Goal: Task Accomplishment & Management: Use online tool/utility

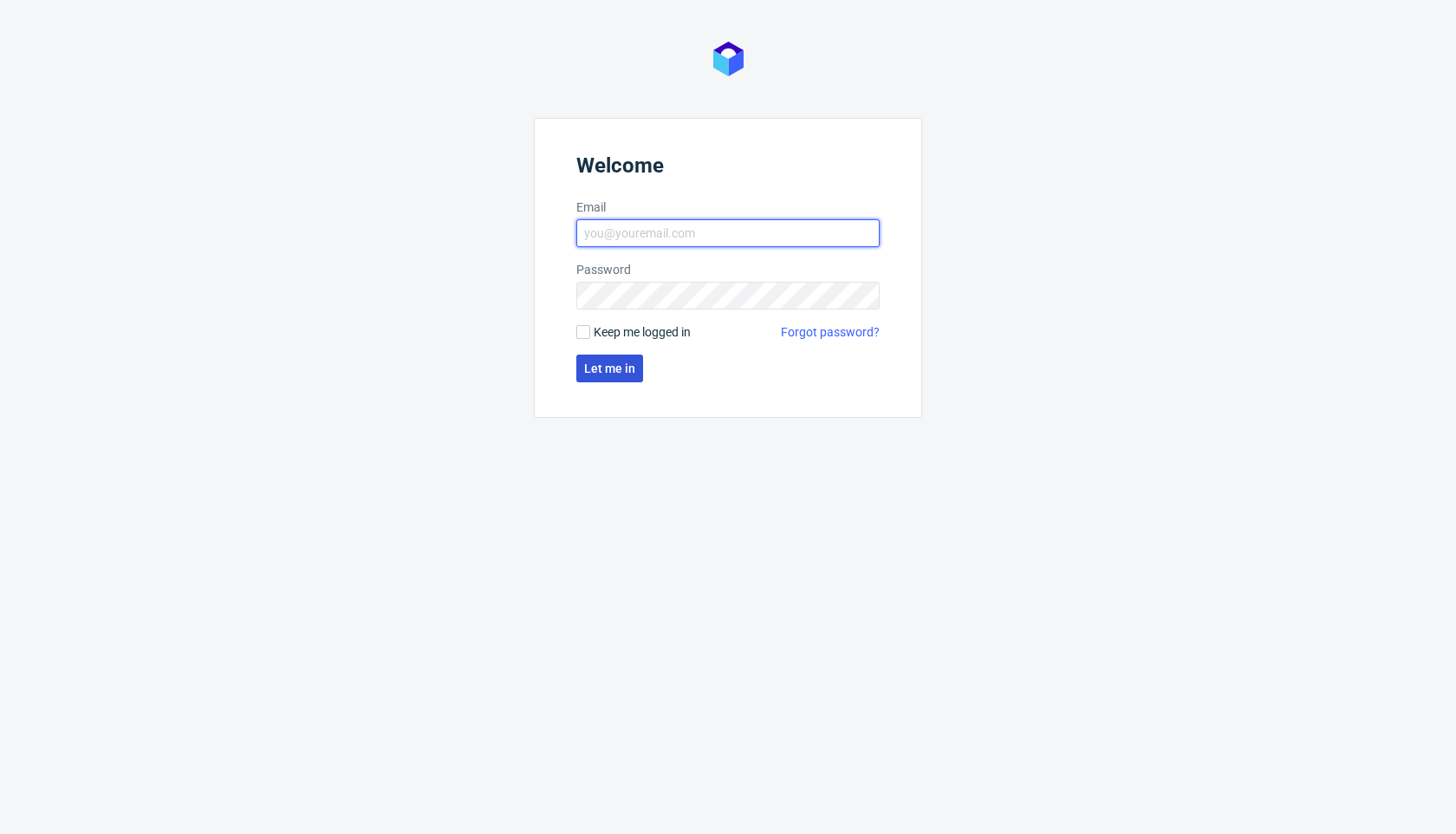
type input "[PERSON_NAME][EMAIL_ADDRESS][PERSON_NAME][DOMAIN_NAME]"
click at [625, 373] on span "Let me in" at bounding box center [610, 368] width 51 height 13
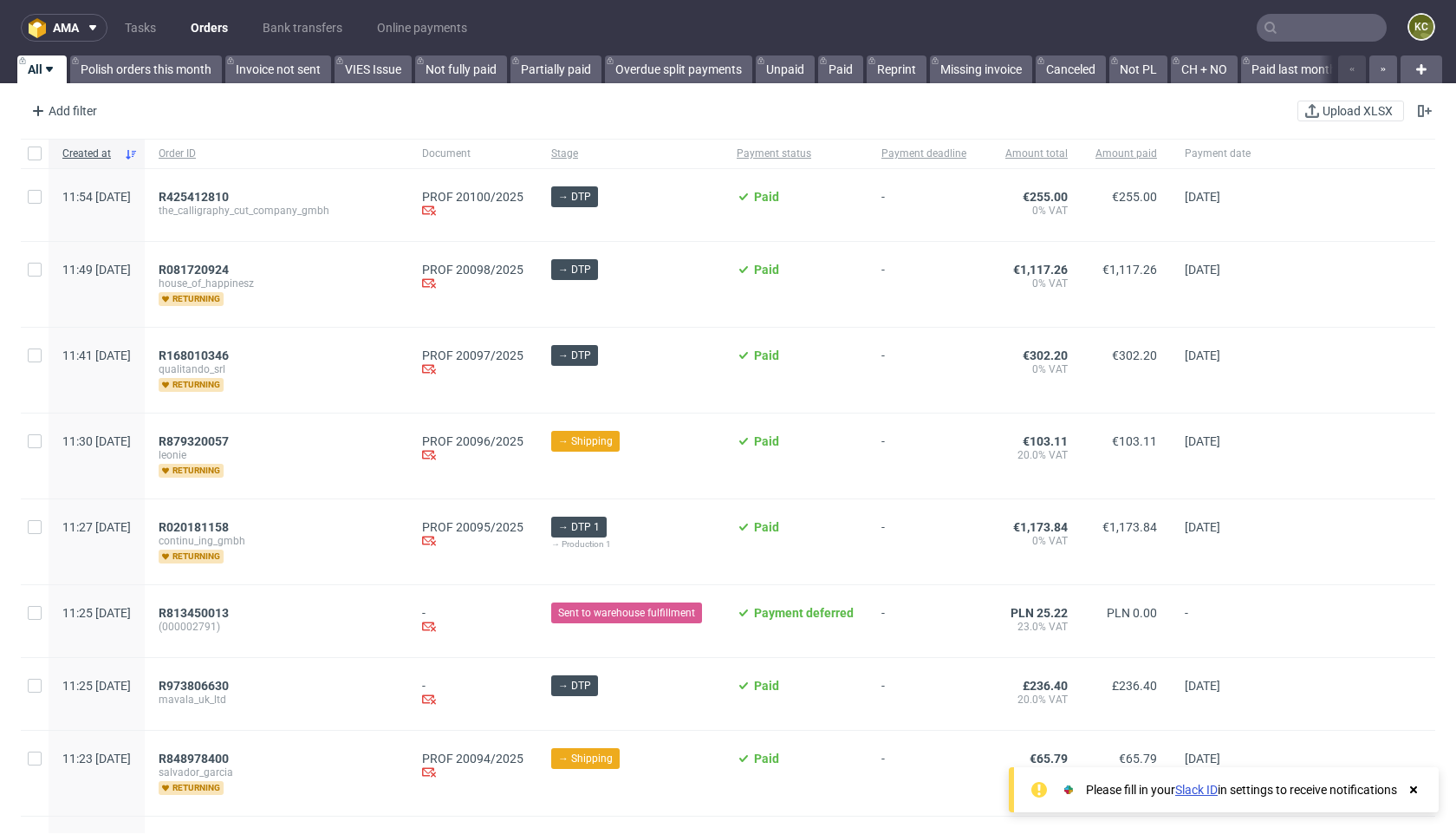
click at [1290, 29] on input "text" at bounding box center [1321, 27] width 130 height 28
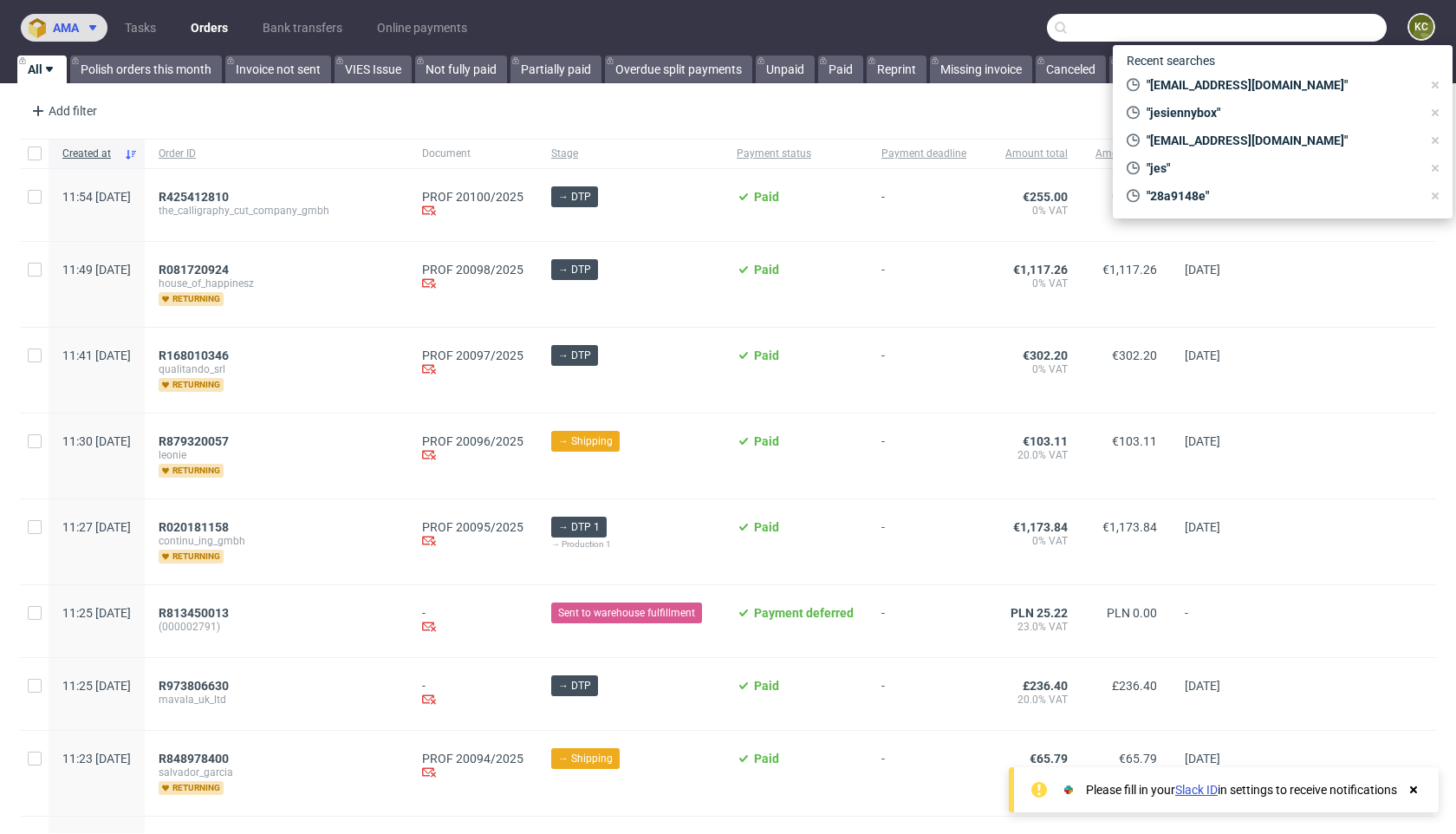
click at [91, 31] on icon at bounding box center [92, 28] width 13 height 13
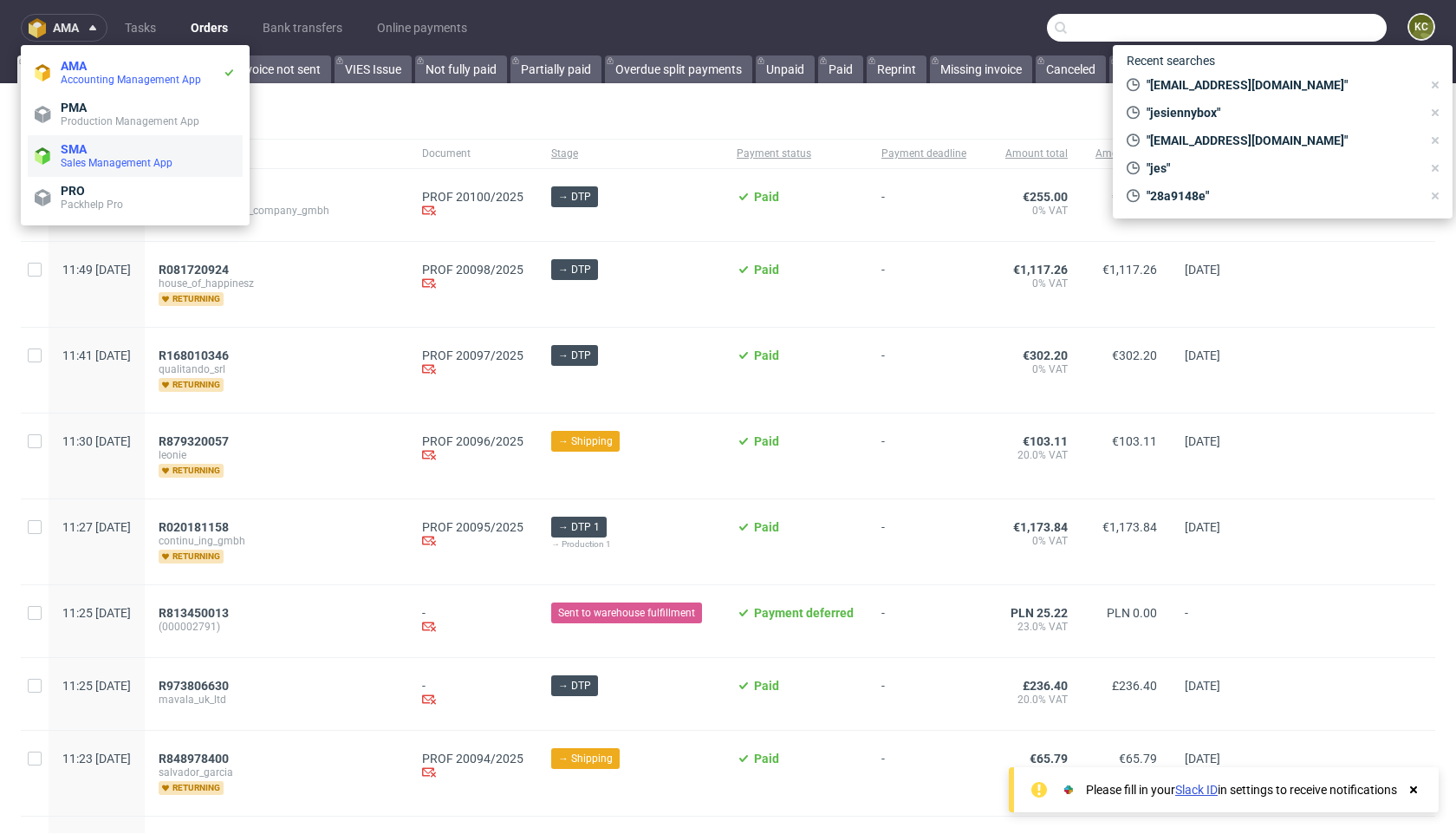
click at [97, 149] on span "SMA" at bounding box center [148, 149] width 175 height 13
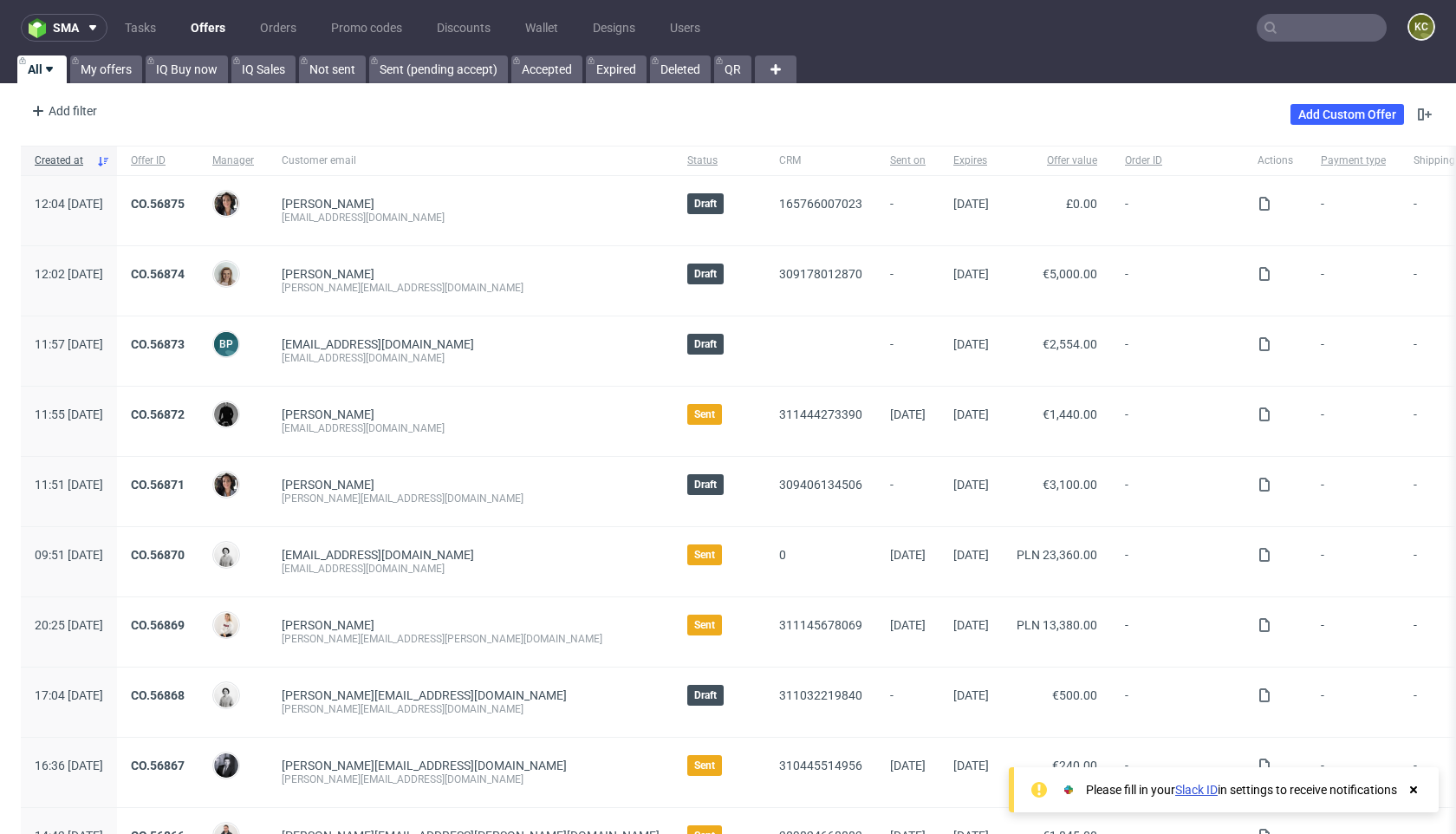
click at [1304, 33] on input "text" at bounding box center [1321, 27] width 130 height 28
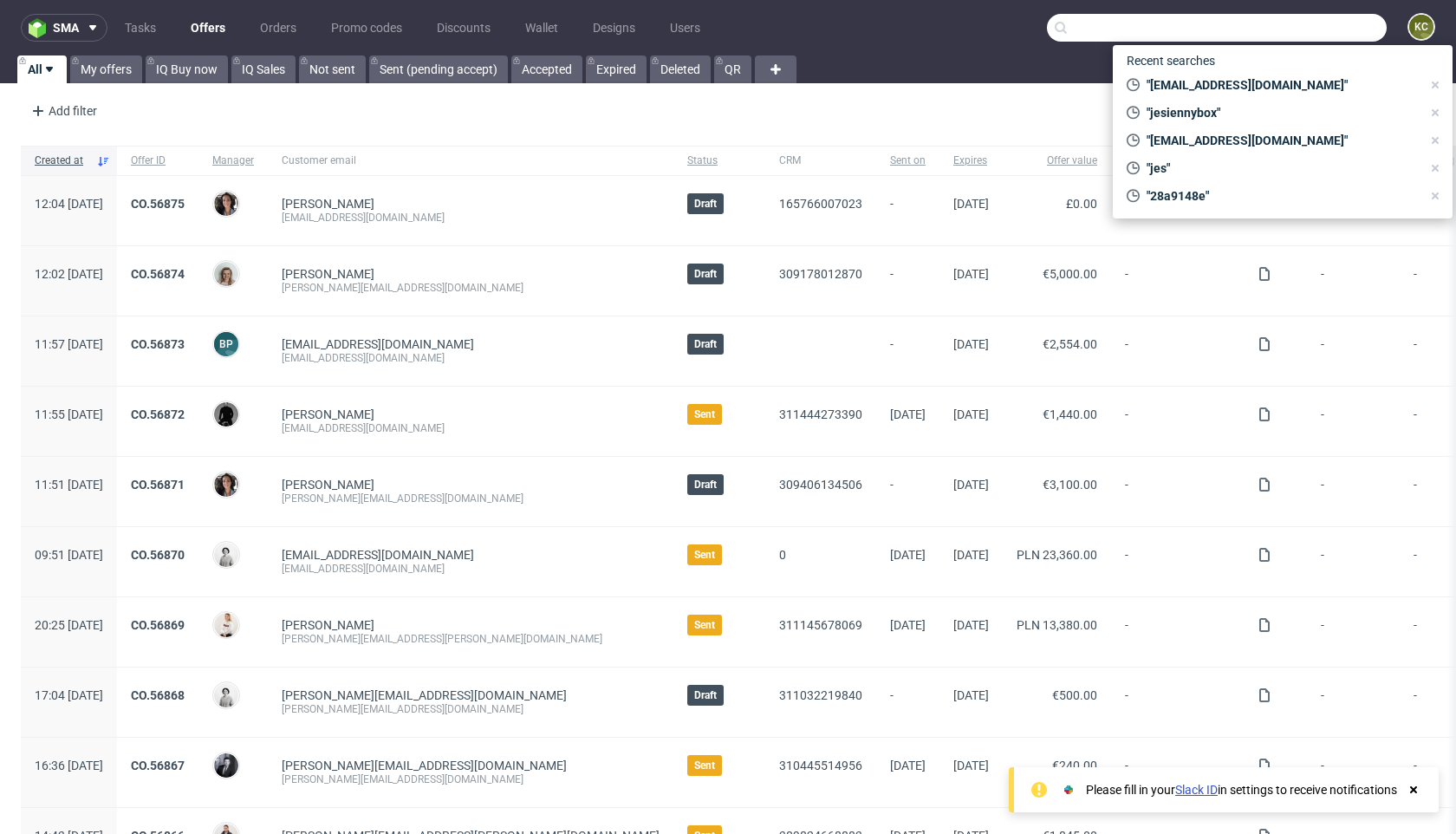
click at [1209, 31] on input "text" at bounding box center [1216, 27] width 340 height 28
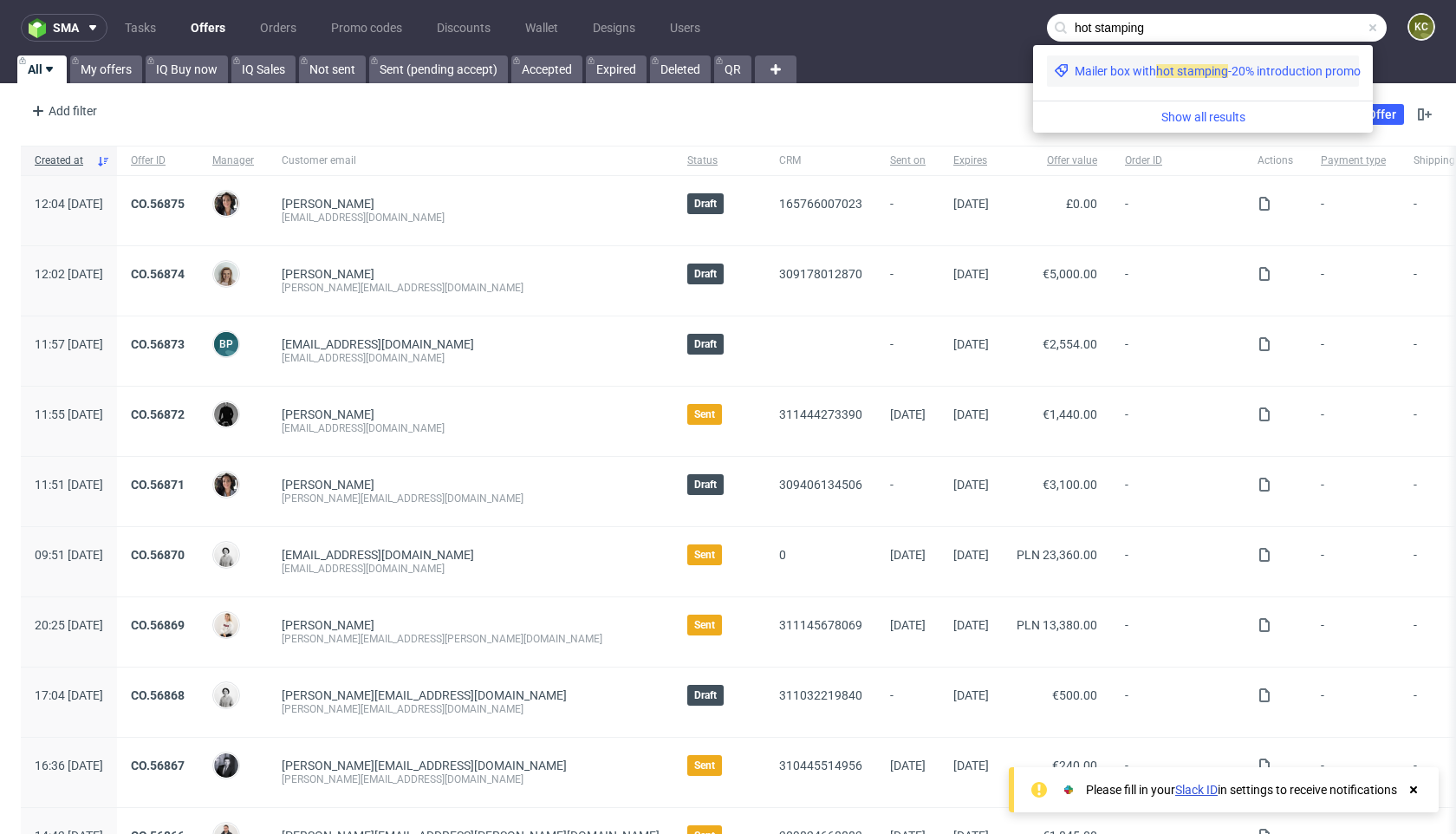
type input "hot stamping"
click at [1222, 74] on span "amping" at bounding box center [1208, 71] width 40 height 13
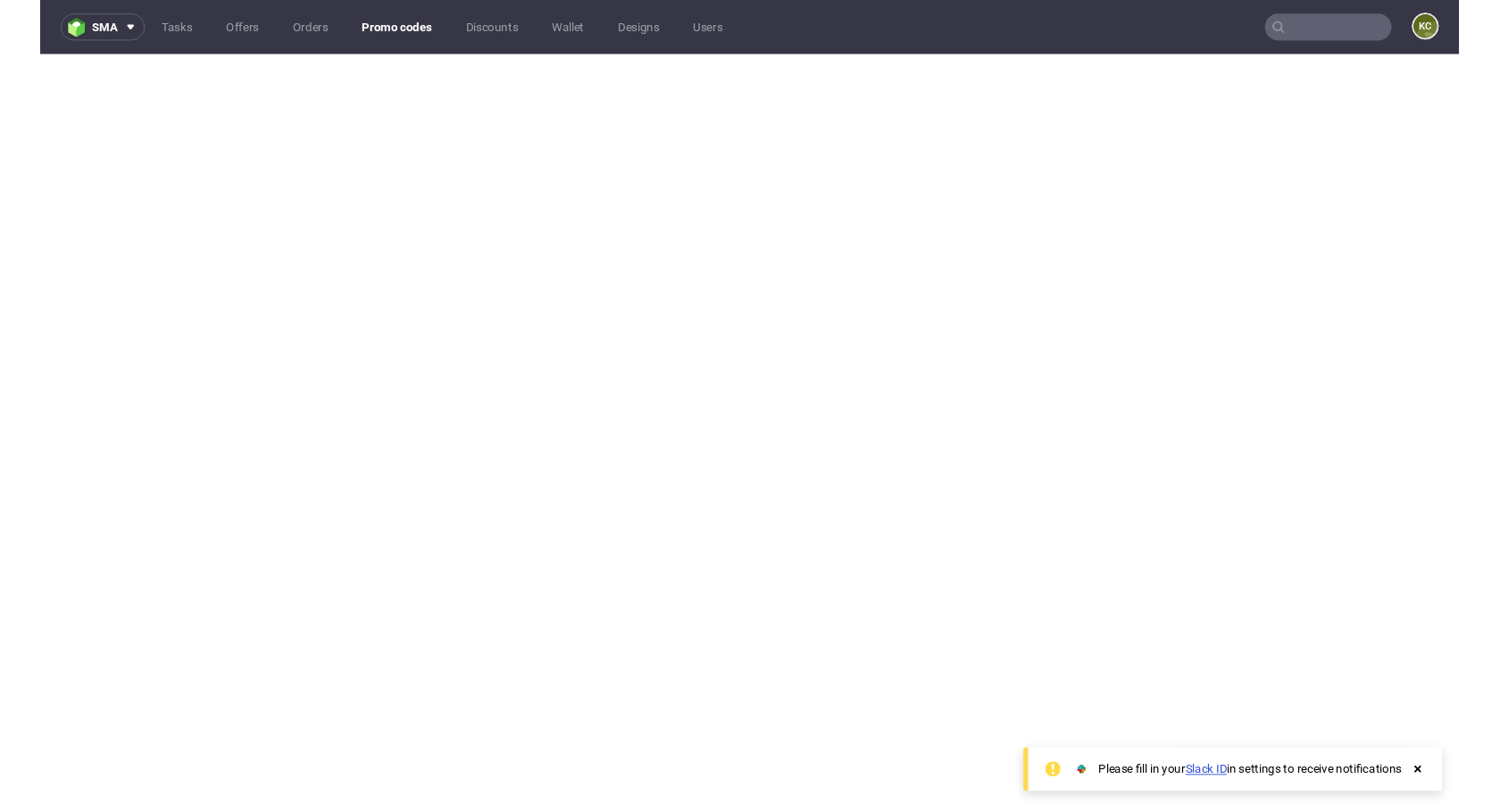
scroll to position [5, 0]
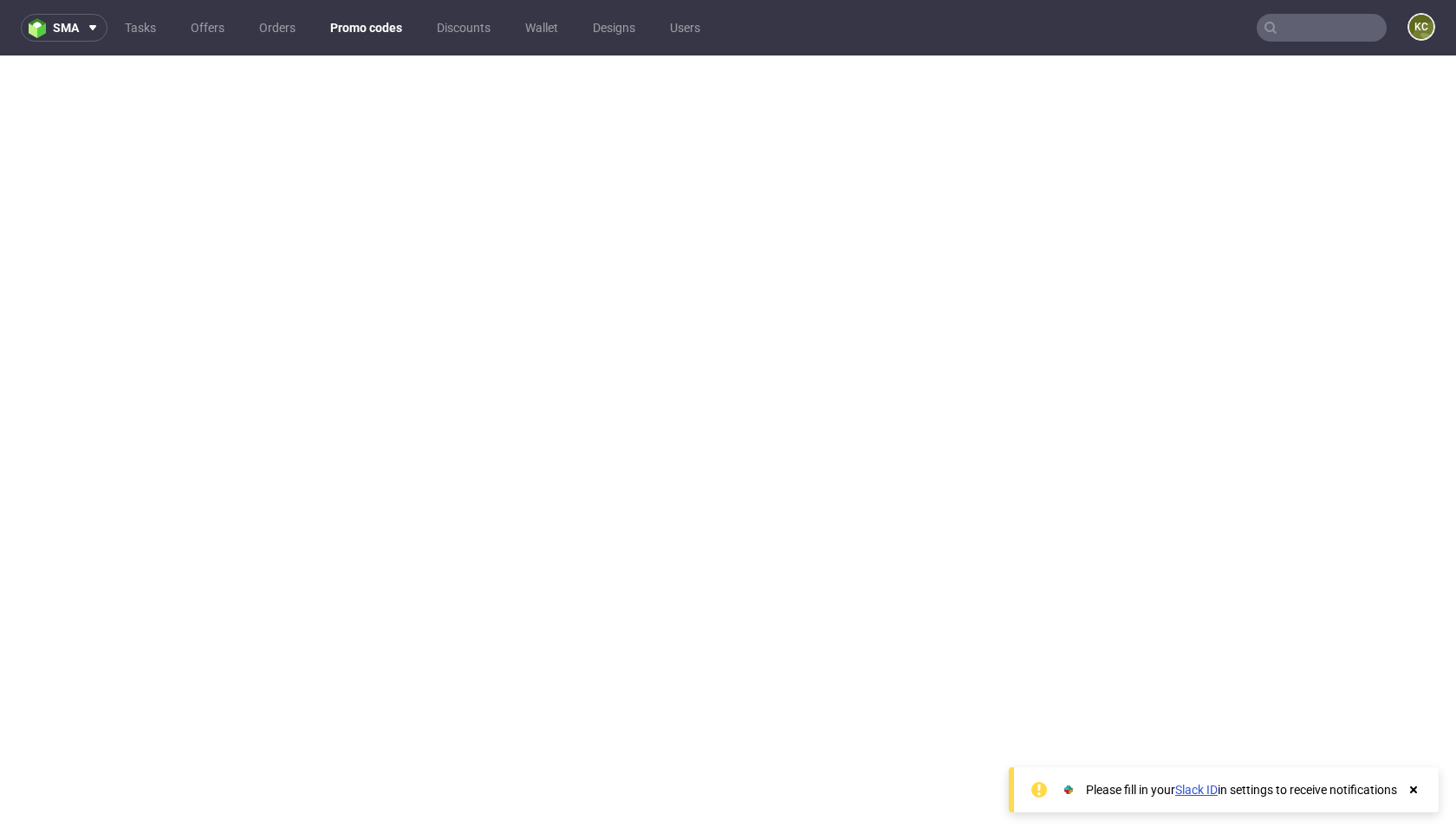
scroll to position [5, 0]
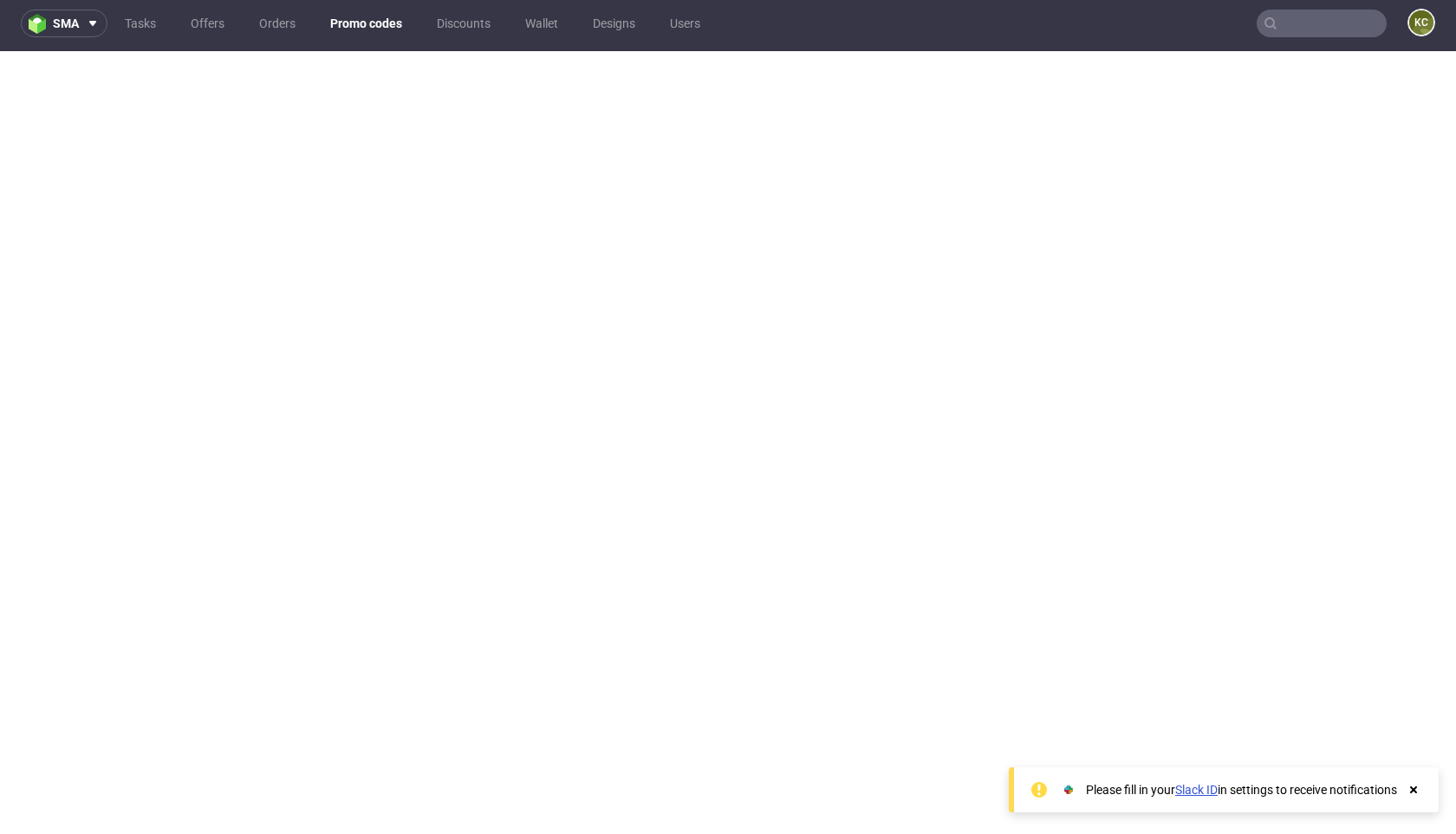
click at [371, 35] on link "Promo codes" at bounding box center [366, 23] width 92 height 28
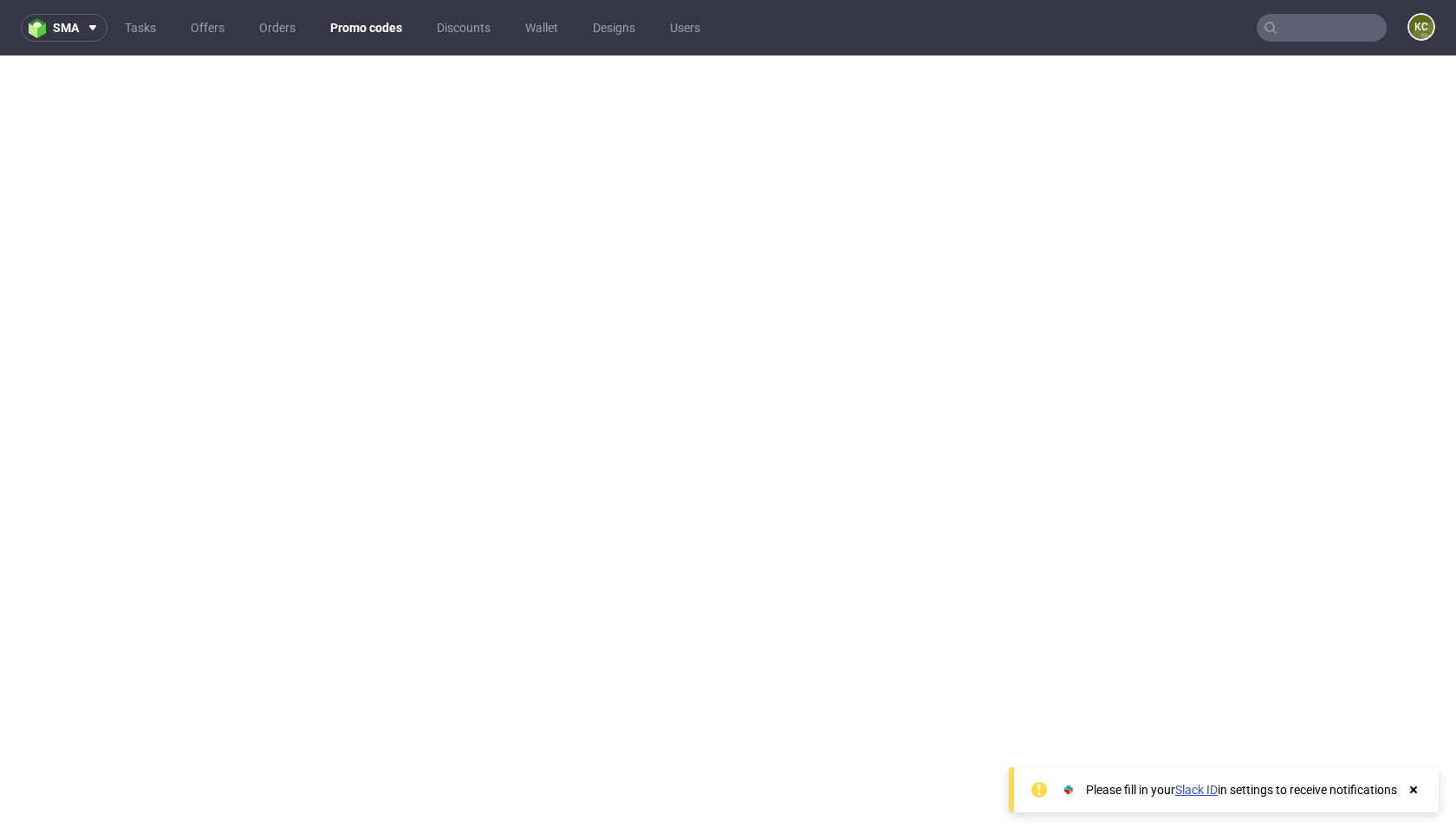
click at [381, 31] on link "Promo codes" at bounding box center [366, 27] width 92 height 28
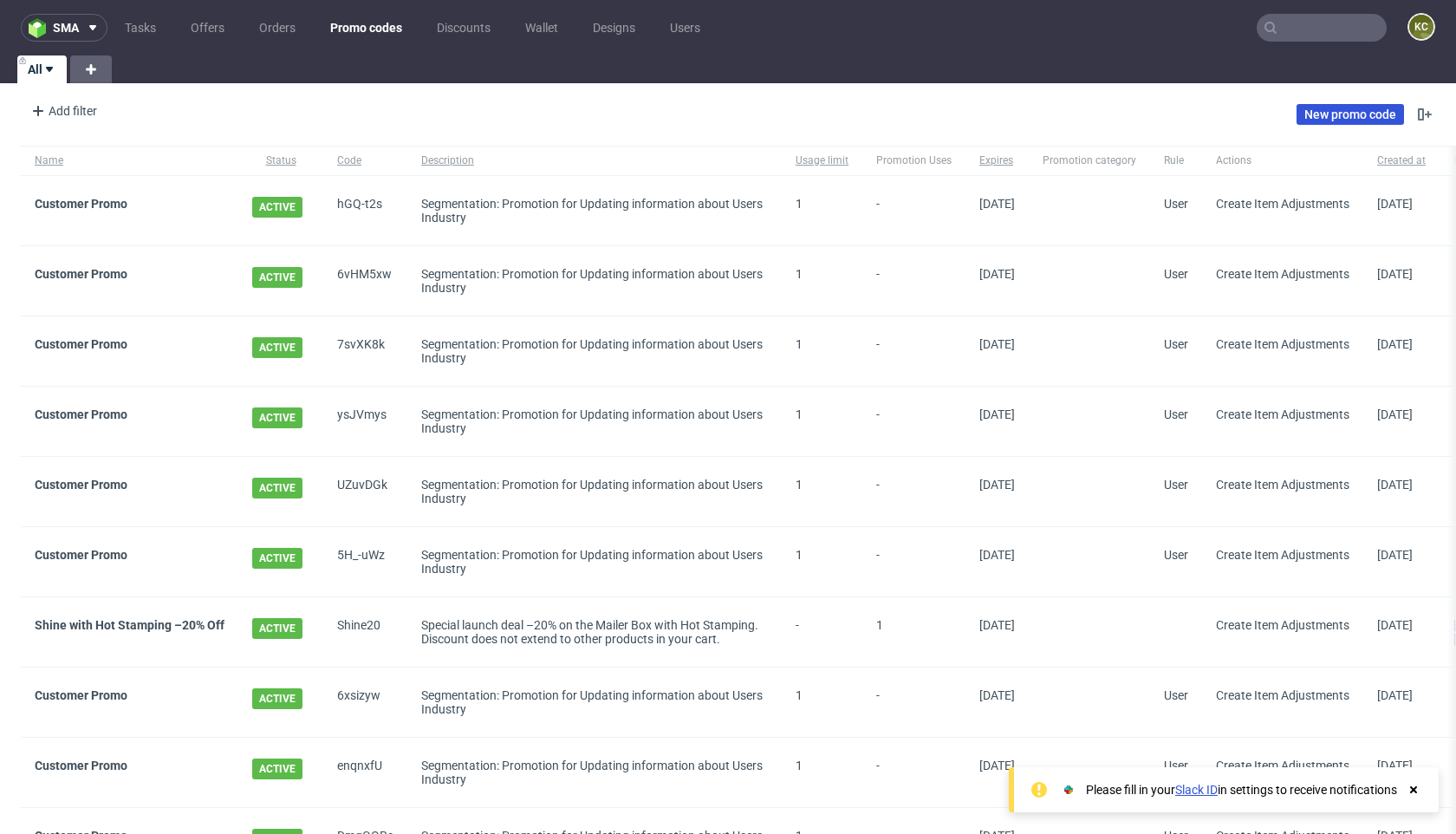
click at [1349, 117] on link "New promo code" at bounding box center [1351, 115] width 108 height 21
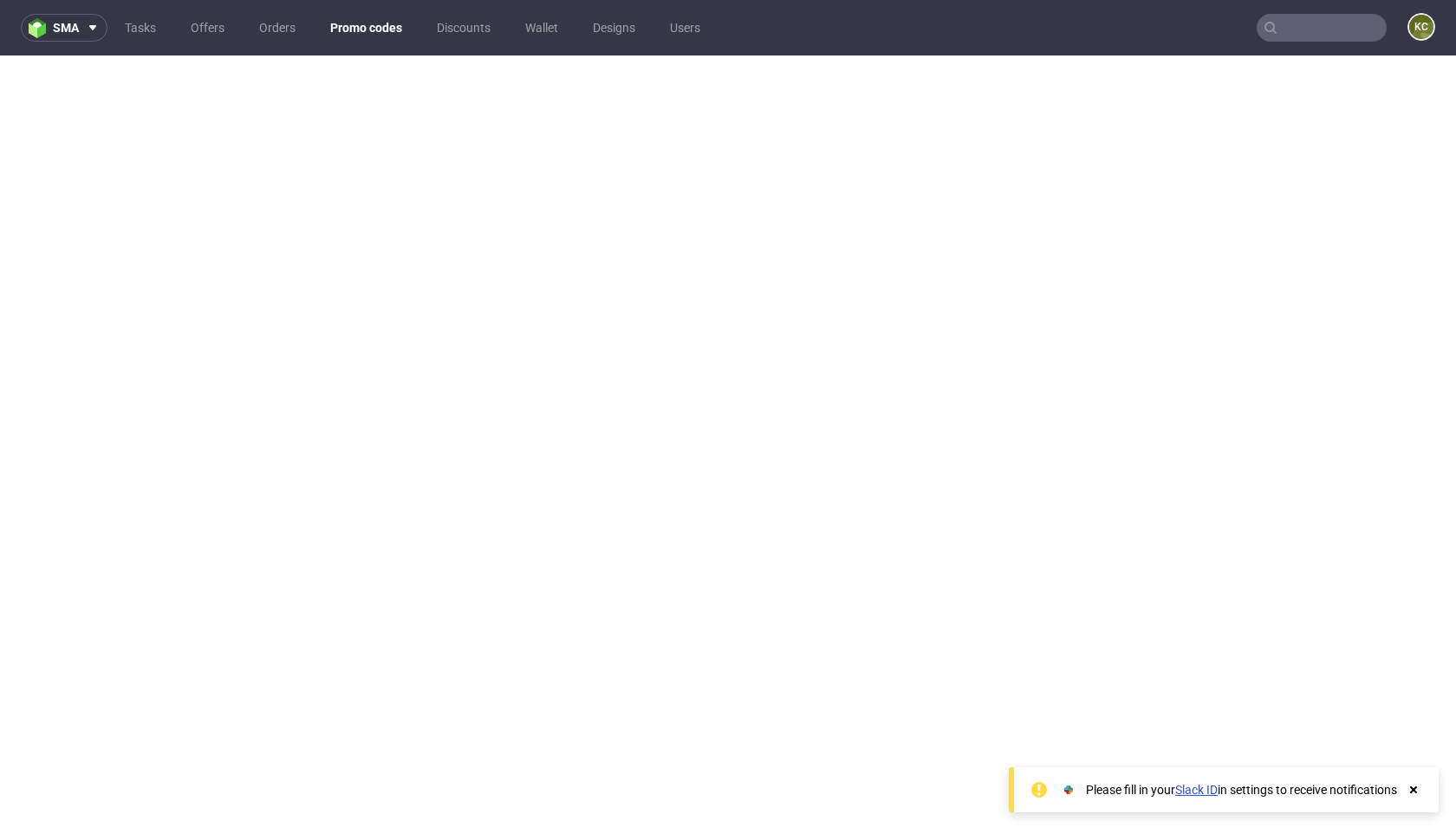
scroll to position [5, 0]
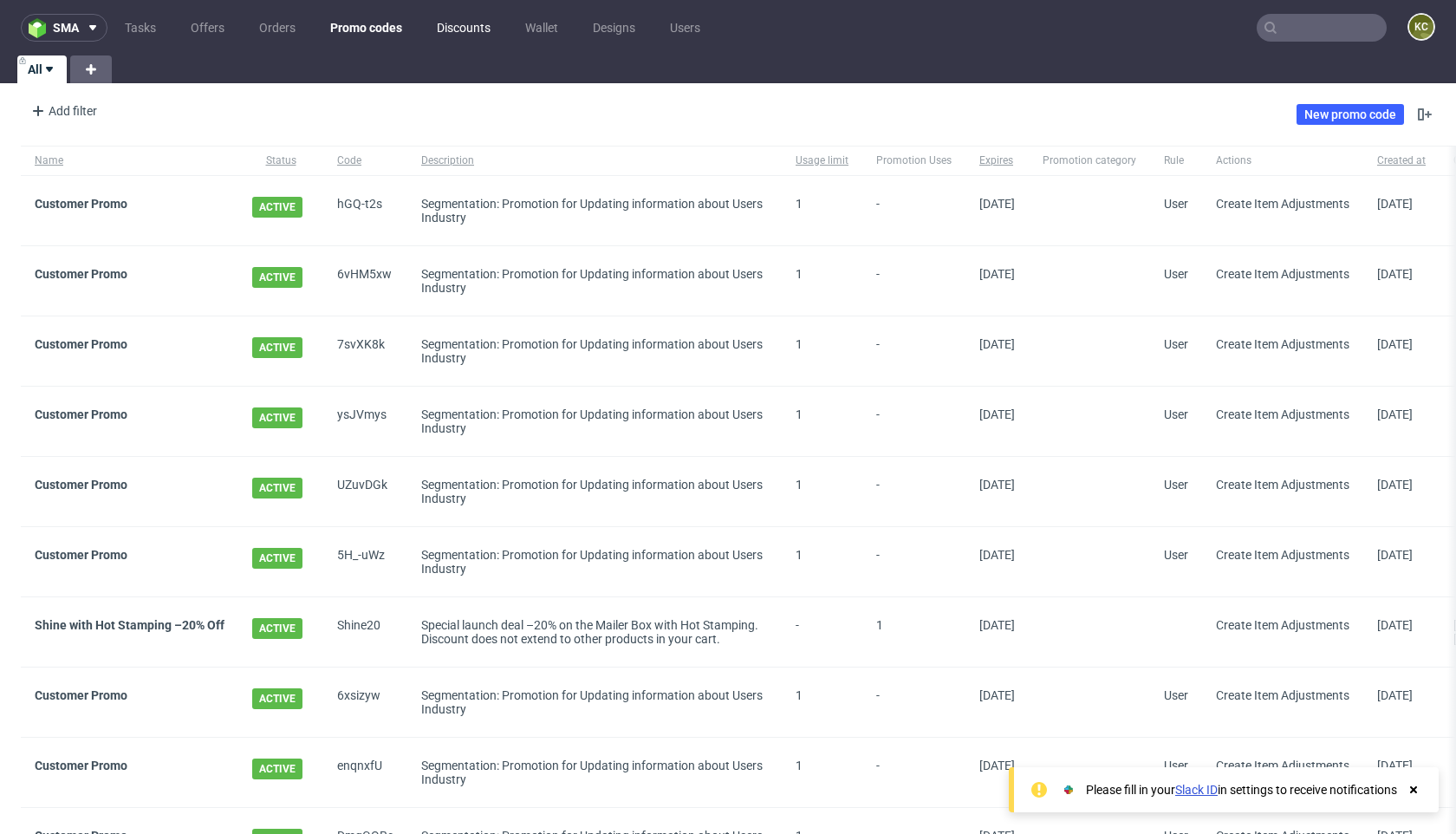
click at [469, 31] on link "Discounts" at bounding box center [463, 27] width 74 height 28
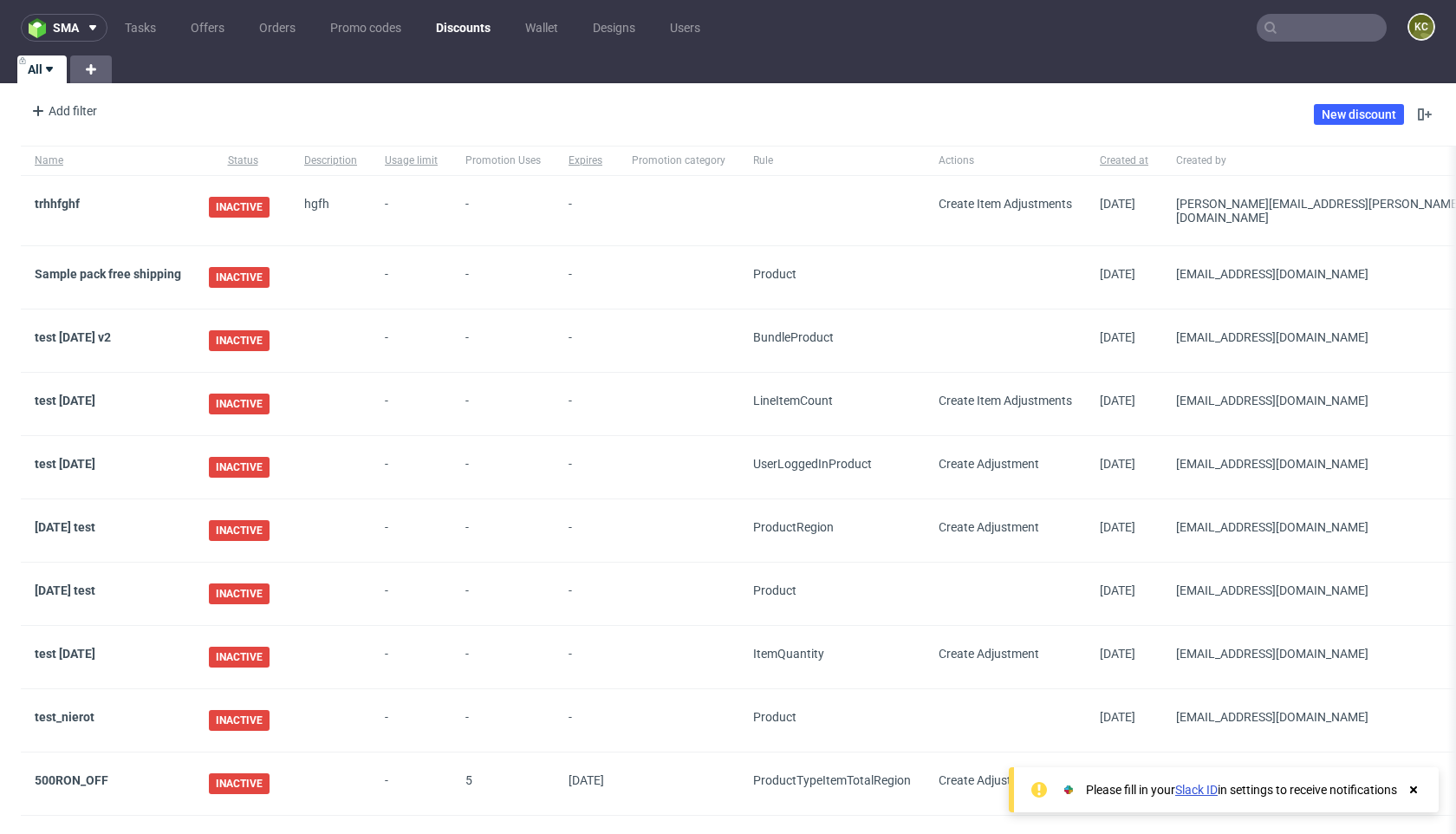
click at [1297, 27] on input "text" at bounding box center [1321, 27] width 130 height 28
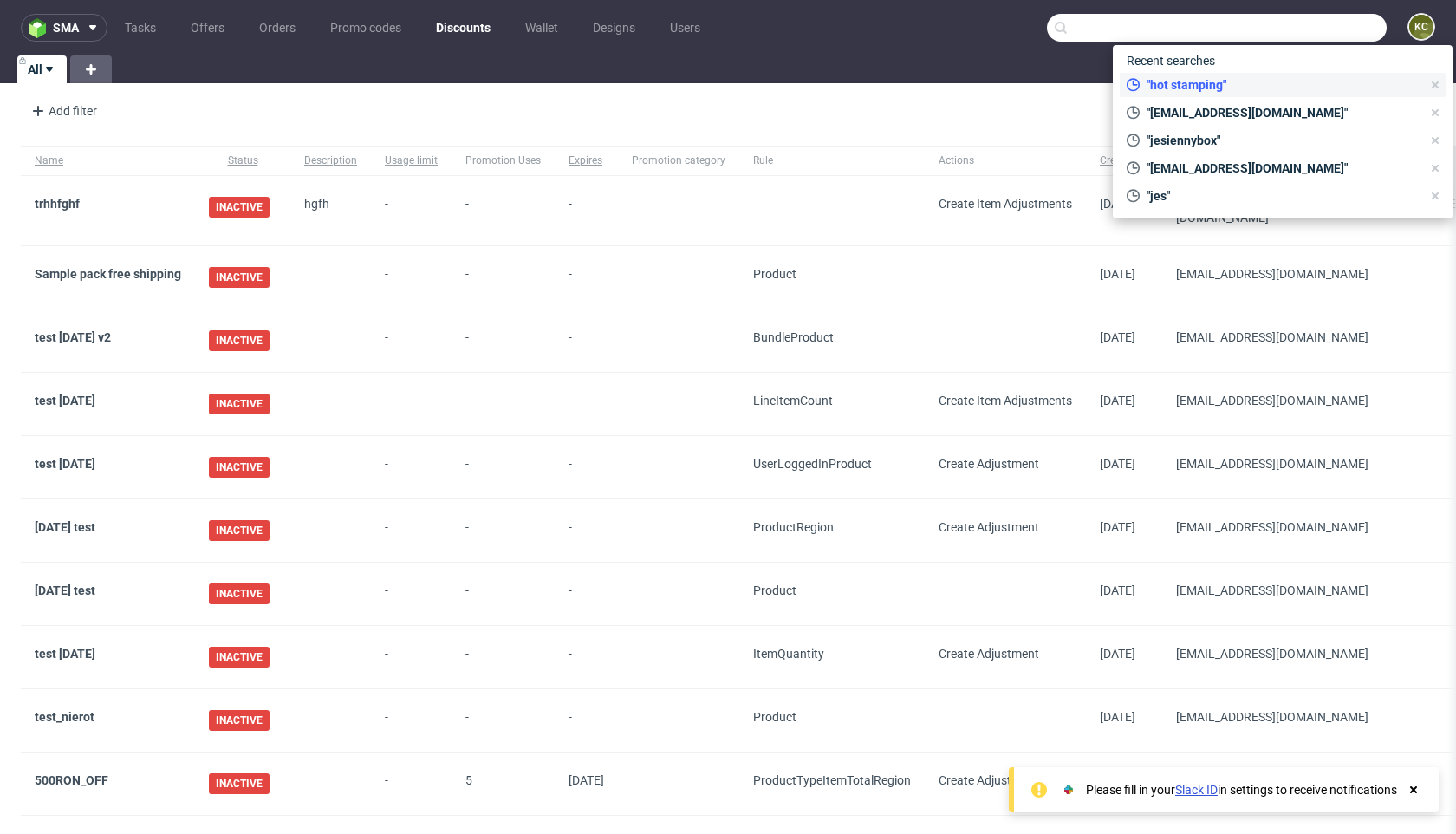
click at [1213, 91] on span ""hot stamping"" at bounding box center [1281, 85] width 282 height 17
type input "hot stamping"
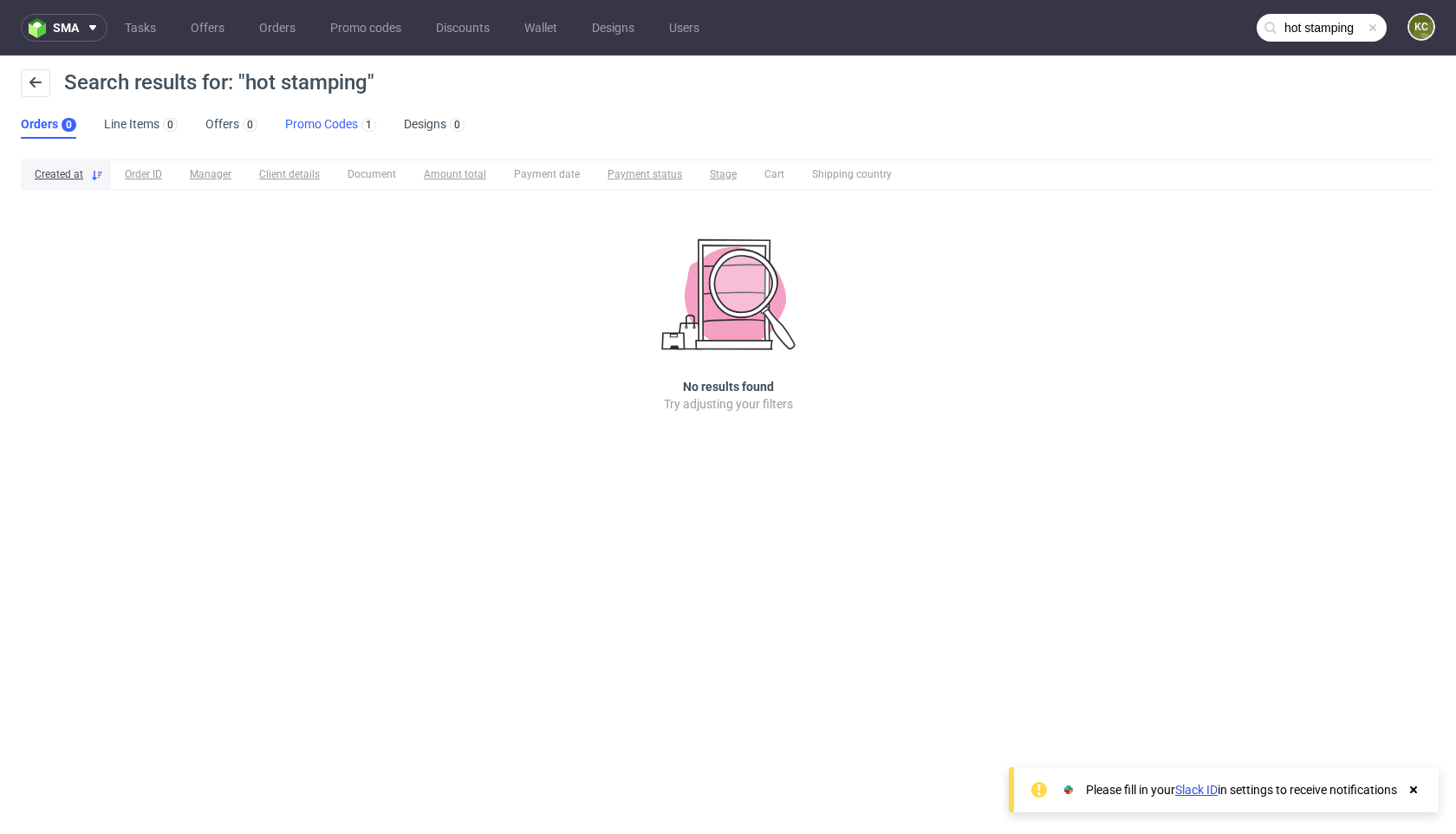
click at [328, 128] on link "Promo Codes 1" at bounding box center [330, 124] width 91 height 28
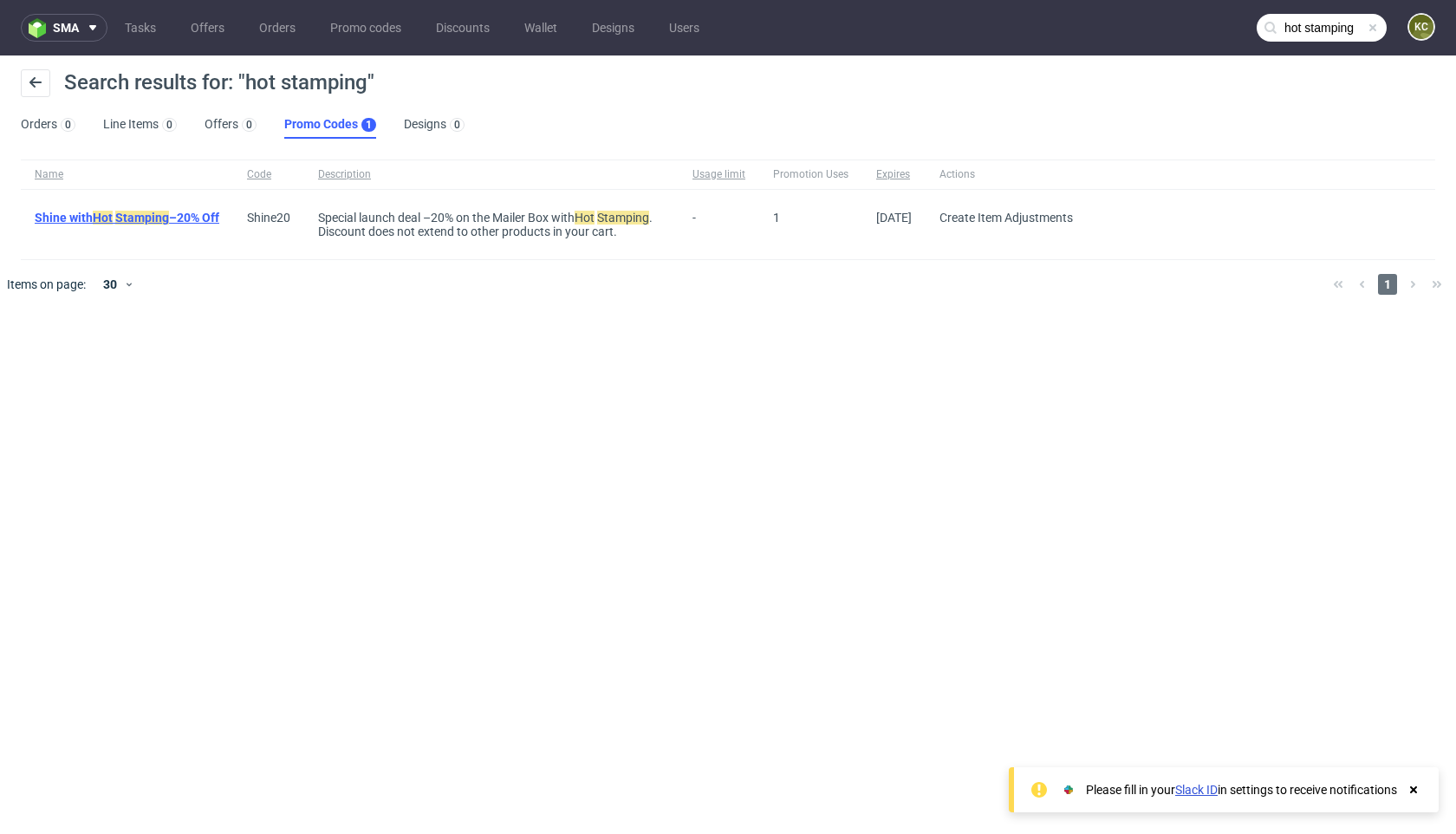
click at [203, 218] on link "Shine with Hot Stamping –20% Off" at bounding box center [127, 218] width 185 height 13
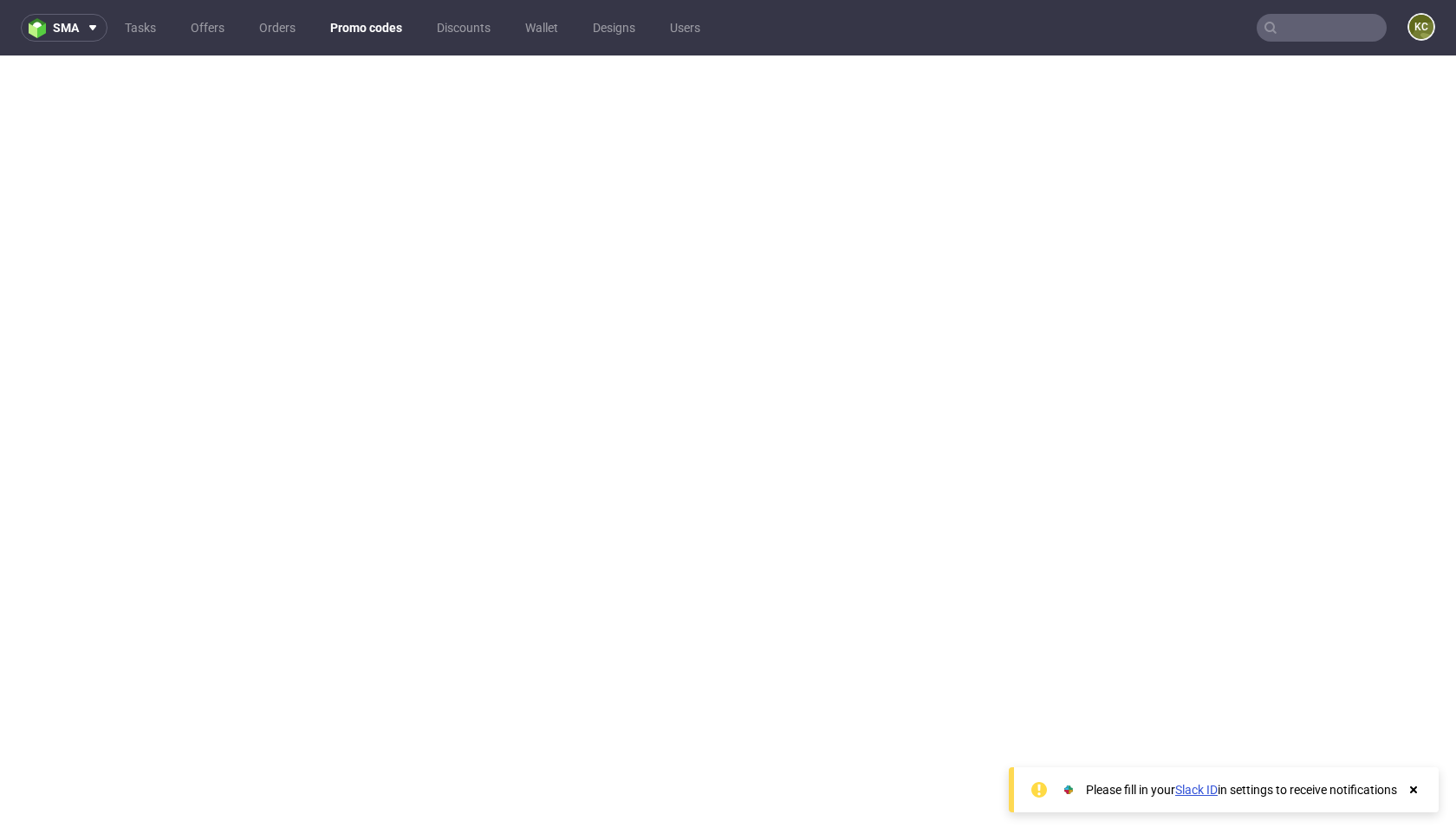
click at [1289, 38] on input "text" at bounding box center [1321, 27] width 130 height 28
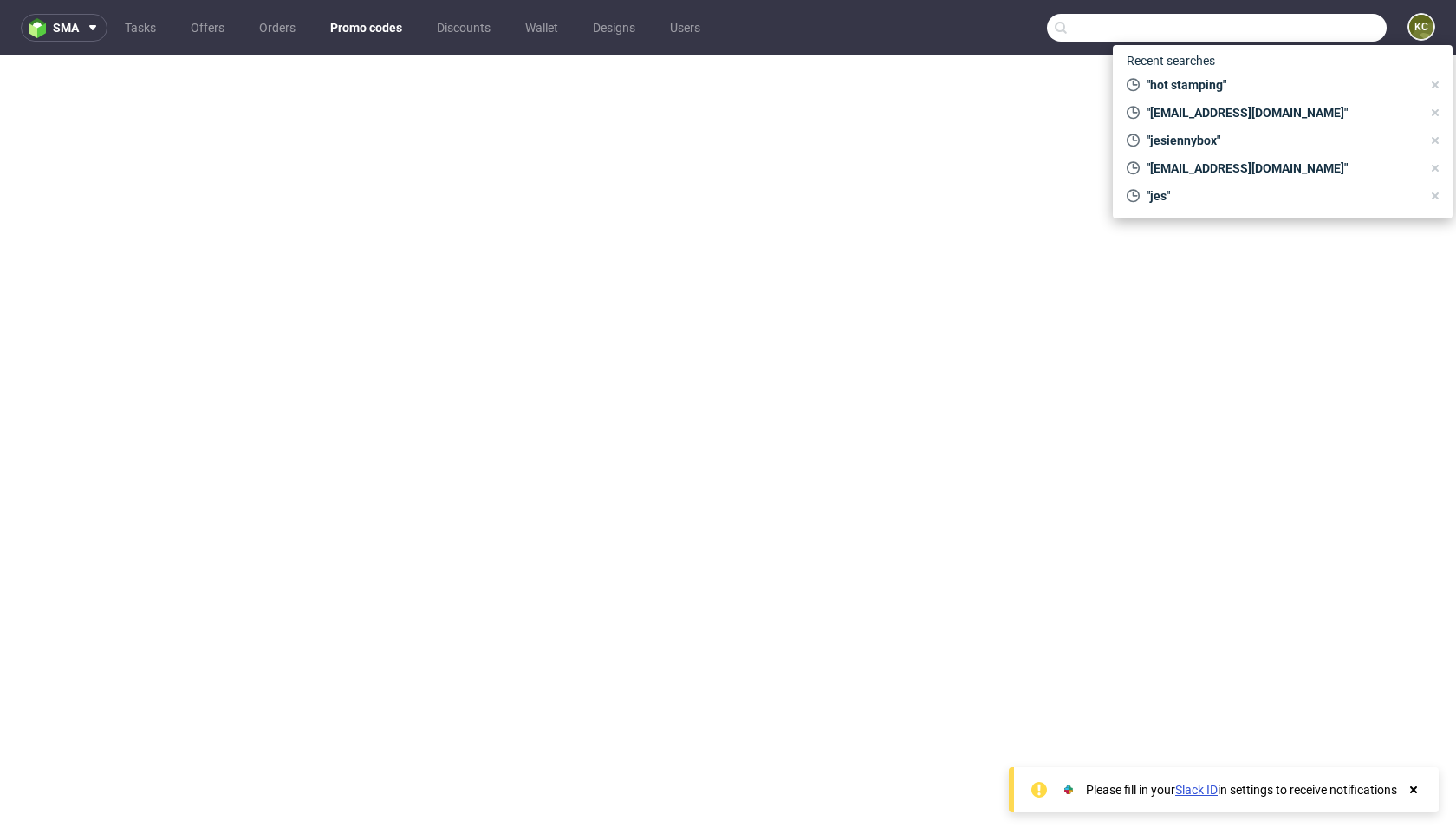
paste input "Shine20"
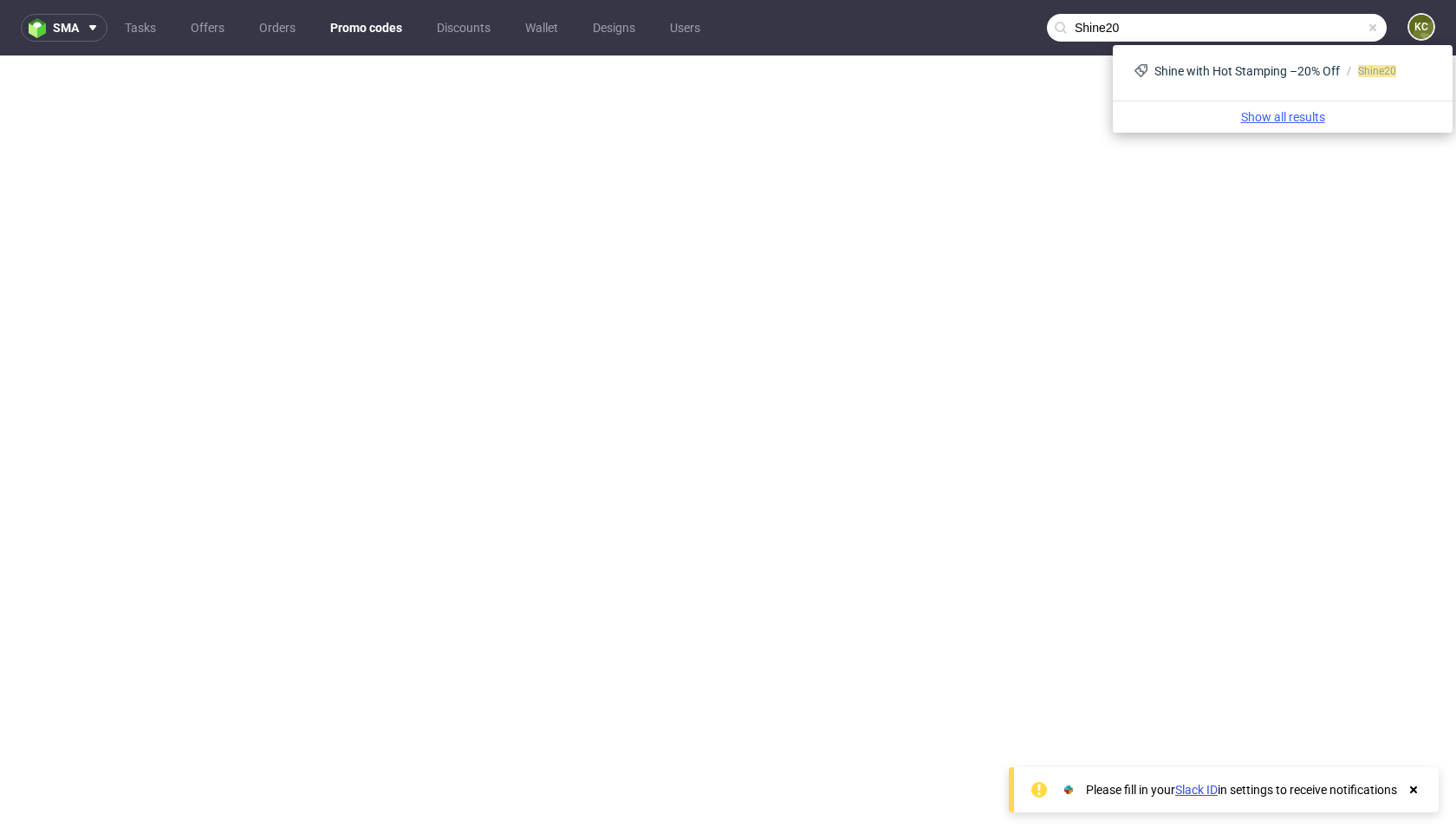
type input "Shine20"
click at [1294, 117] on link "Show all results" at bounding box center [1283, 117] width 325 height 17
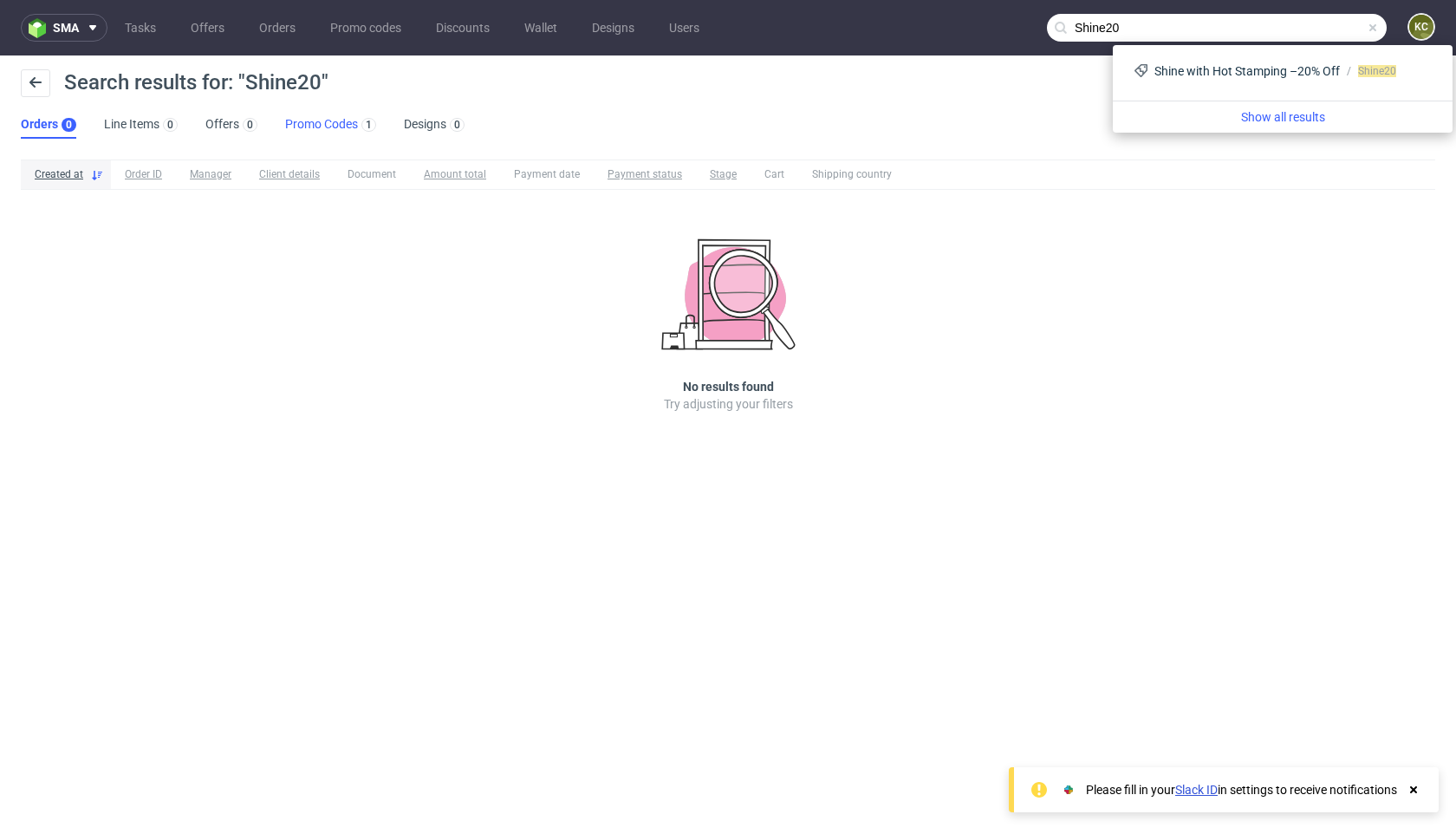
click at [347, 132] on link "Promo Codes 1" at bounding box center [330, 124] width 91 height 28
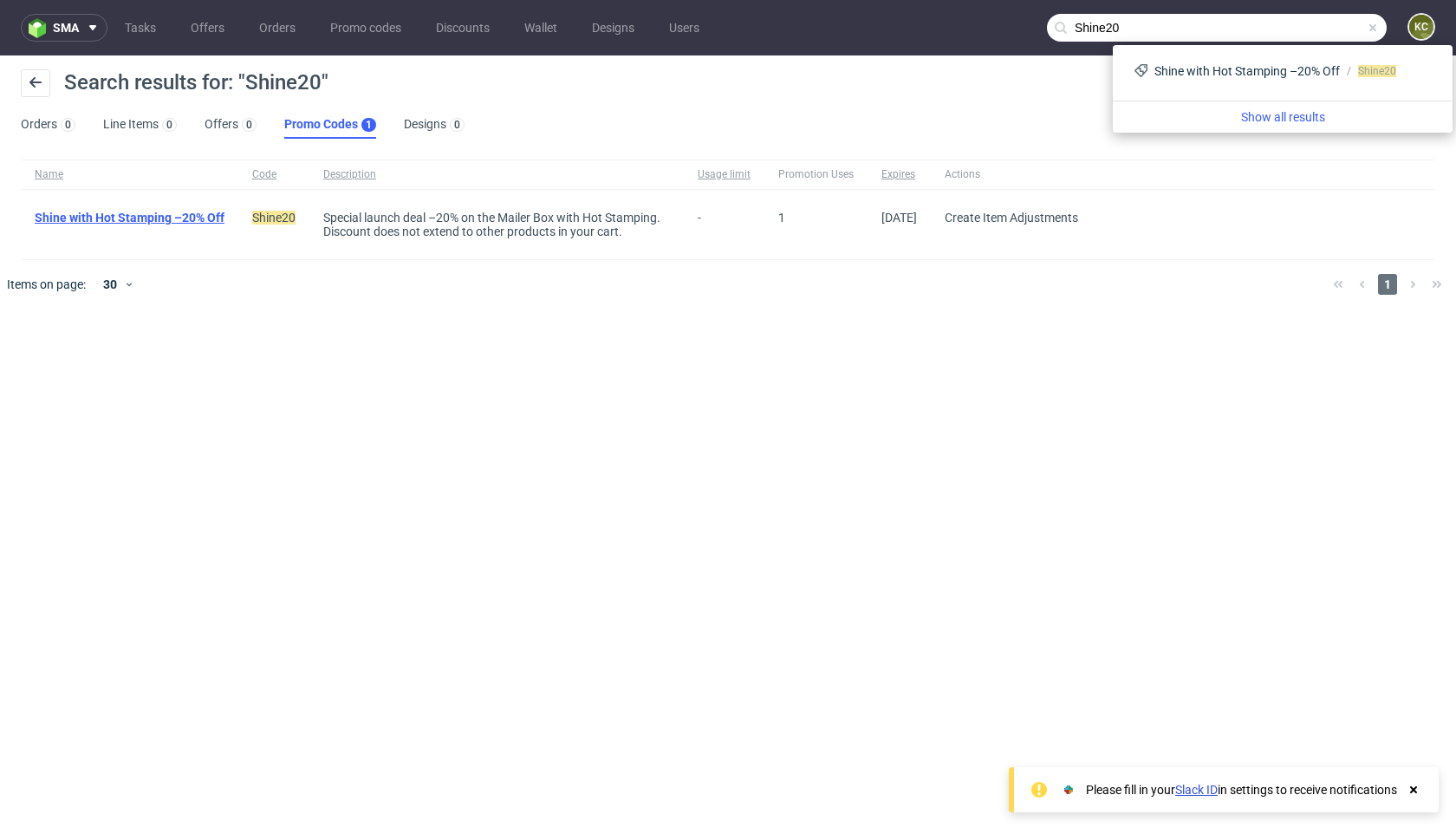
click at [170, 222] on link "Shine with Hot Stamping –20% Off" at bounding box center [129, 218] width 190 height 13
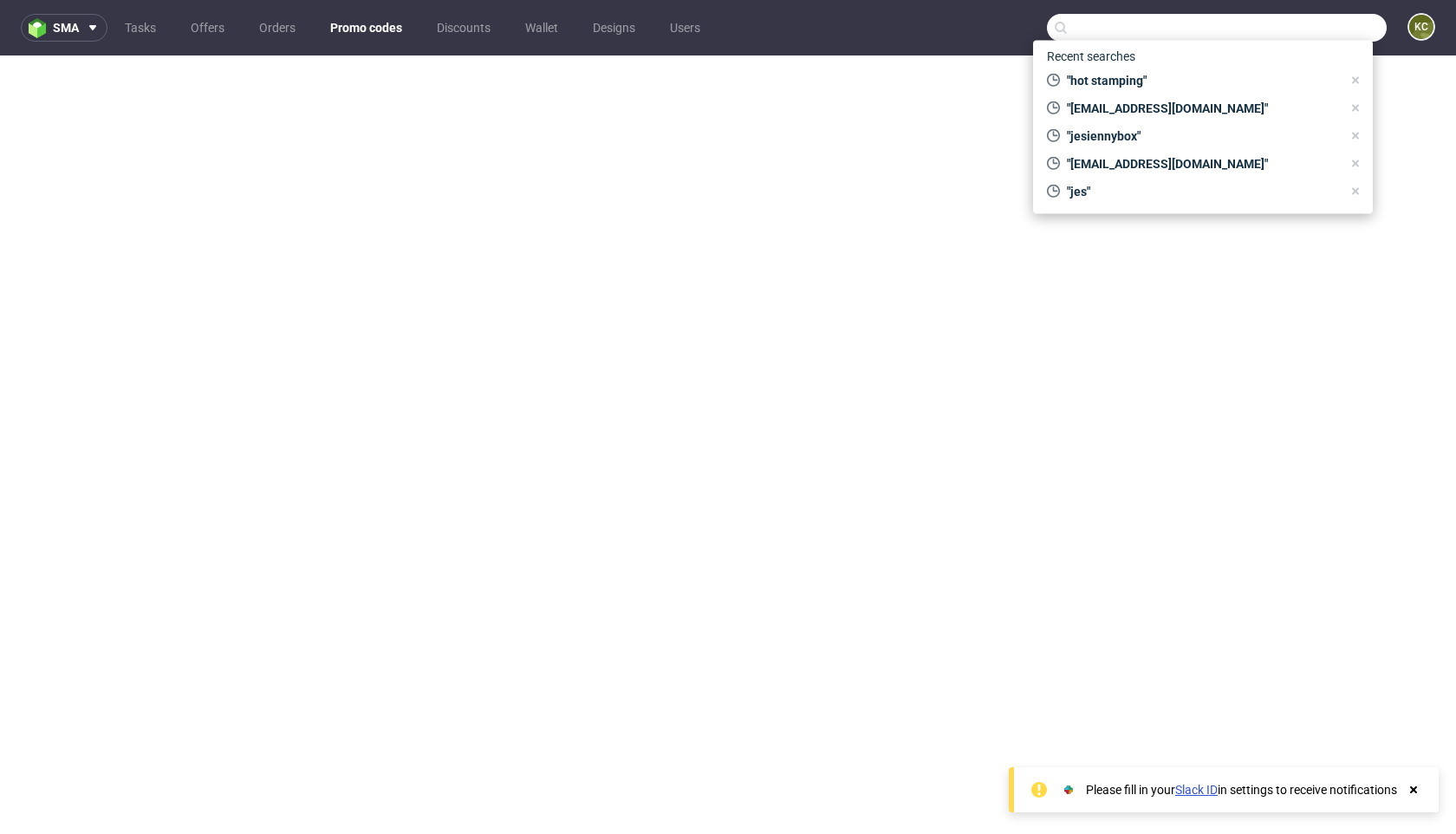
scroll to position [5, 0]
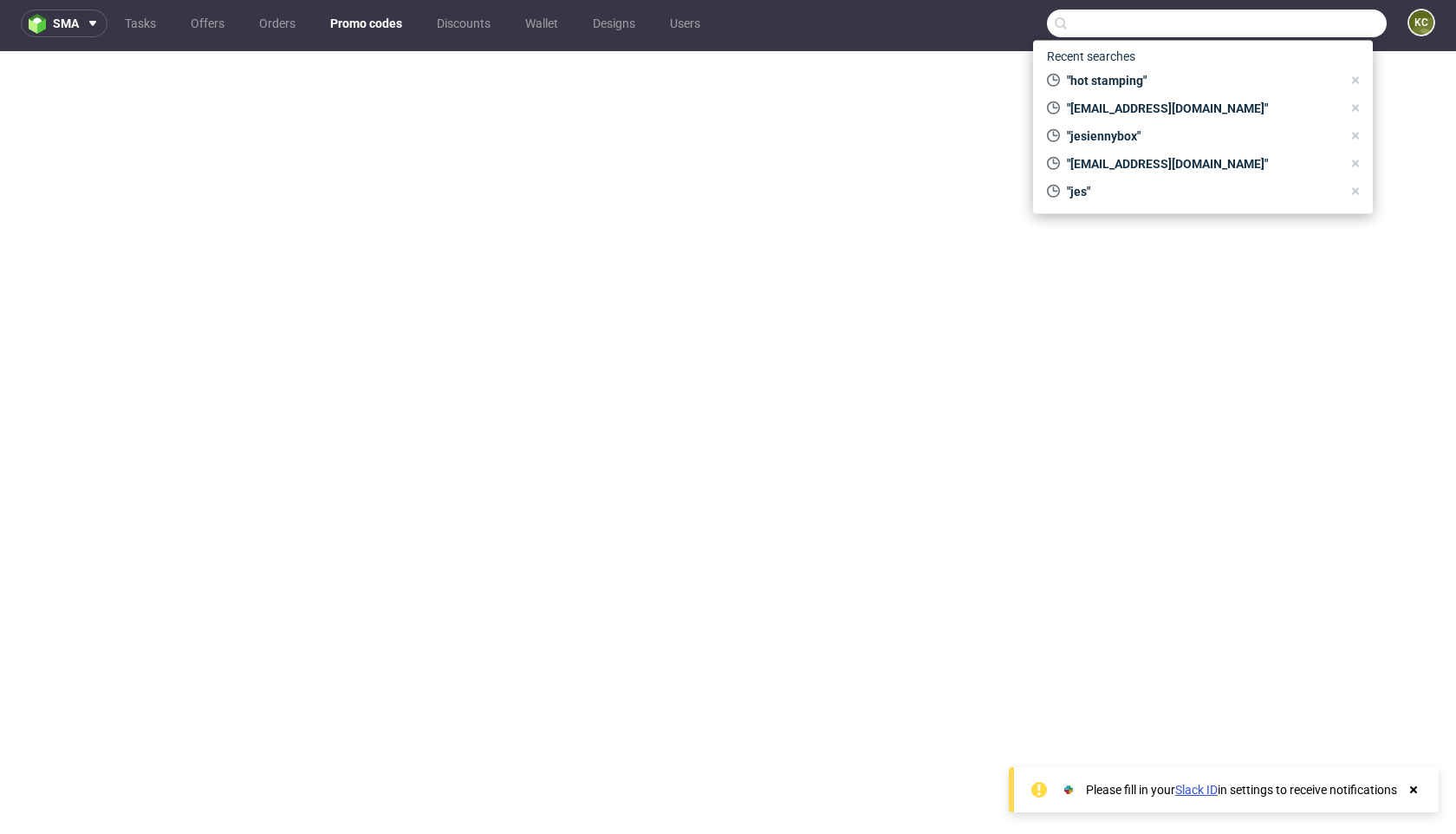
click at [368, 22] on link "Promo codes" at bounding box center [366, 23] width 92 height 28
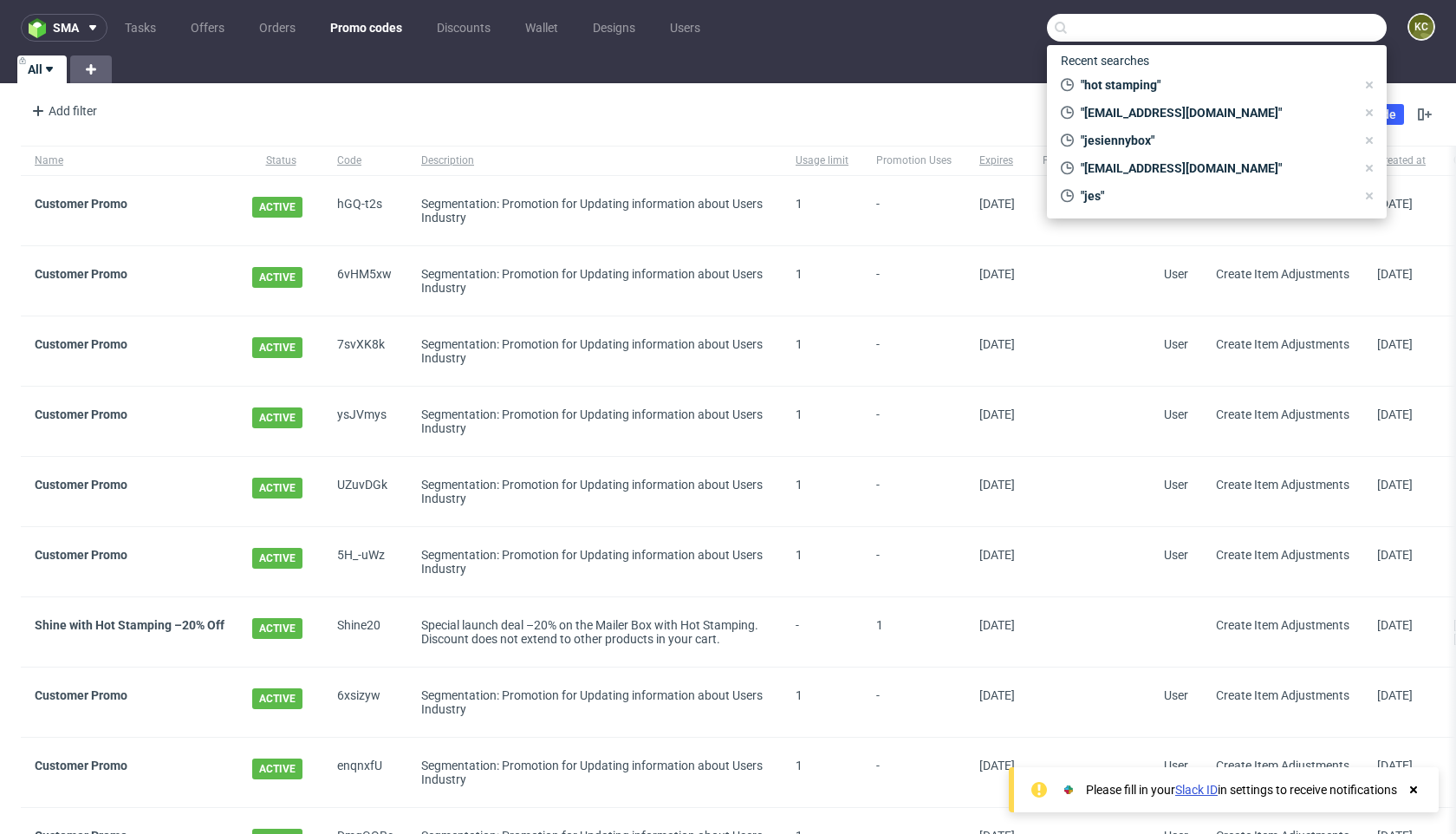
click at [855, 48] on nav "sma Tasks Offers Orders Promo codes Discounts Wallet Designs Users KC" at bounding box center [728, 28] width 1456 height 56
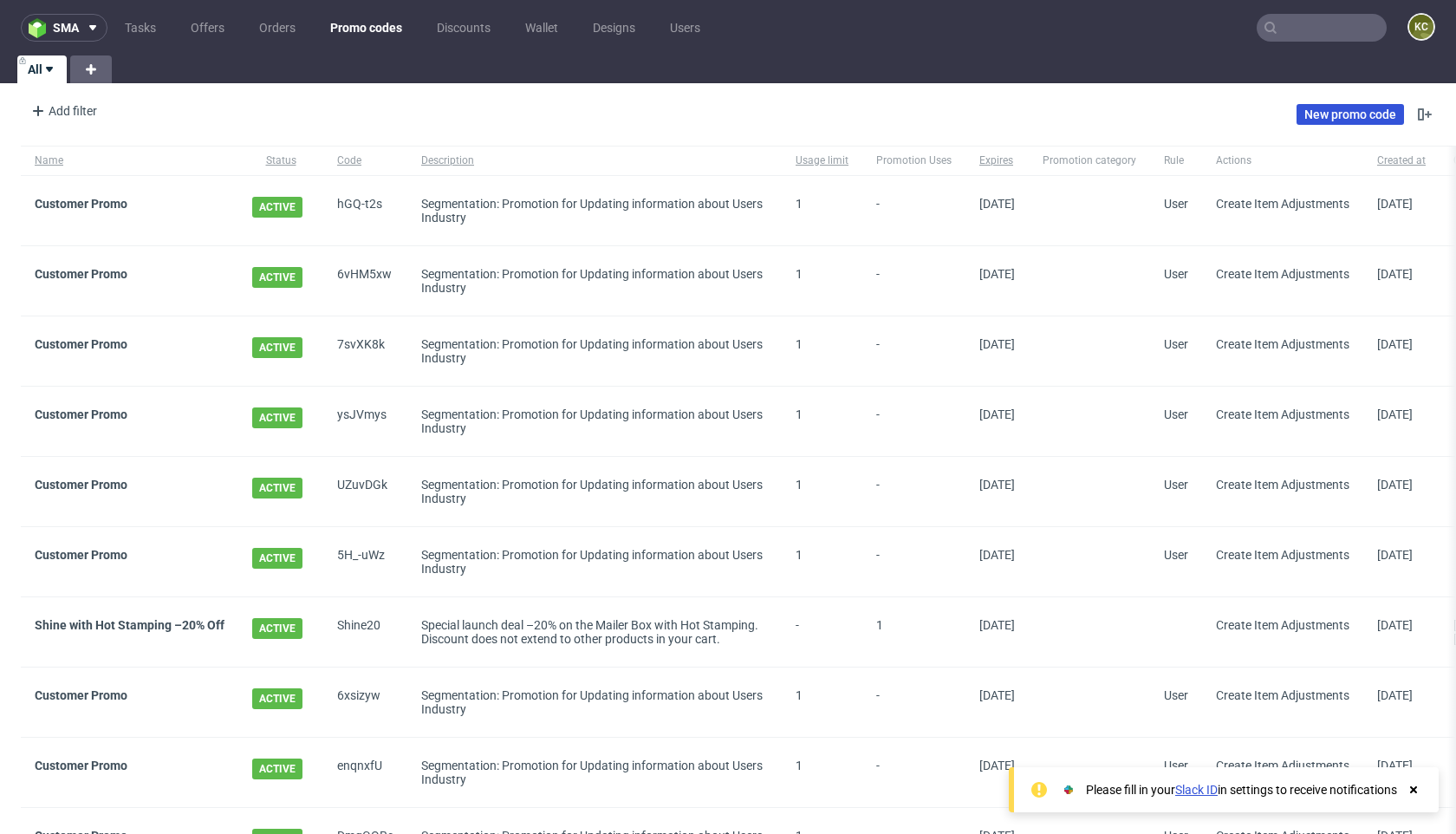
click at [1341, 117] on link "New promo code" at bounding box center [1351, 115] width 108 height 21
click at [1336, 33] on input "text" at bounding box center [1321, 27] width 130 height 28
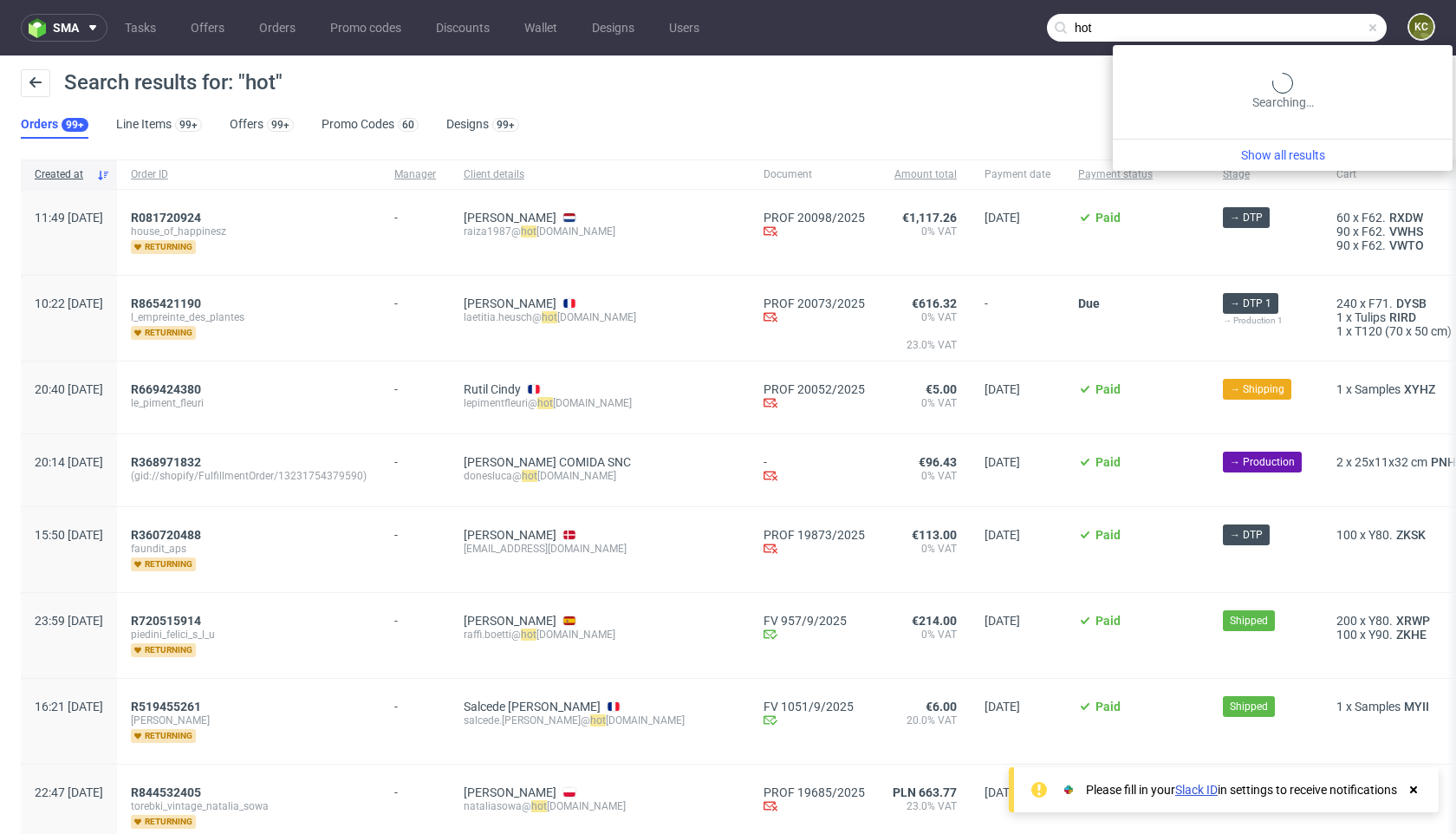
click at [1285, 22] on input "hot" at bounding box center [1216, 27] width 340 height 28
type input "stamping"
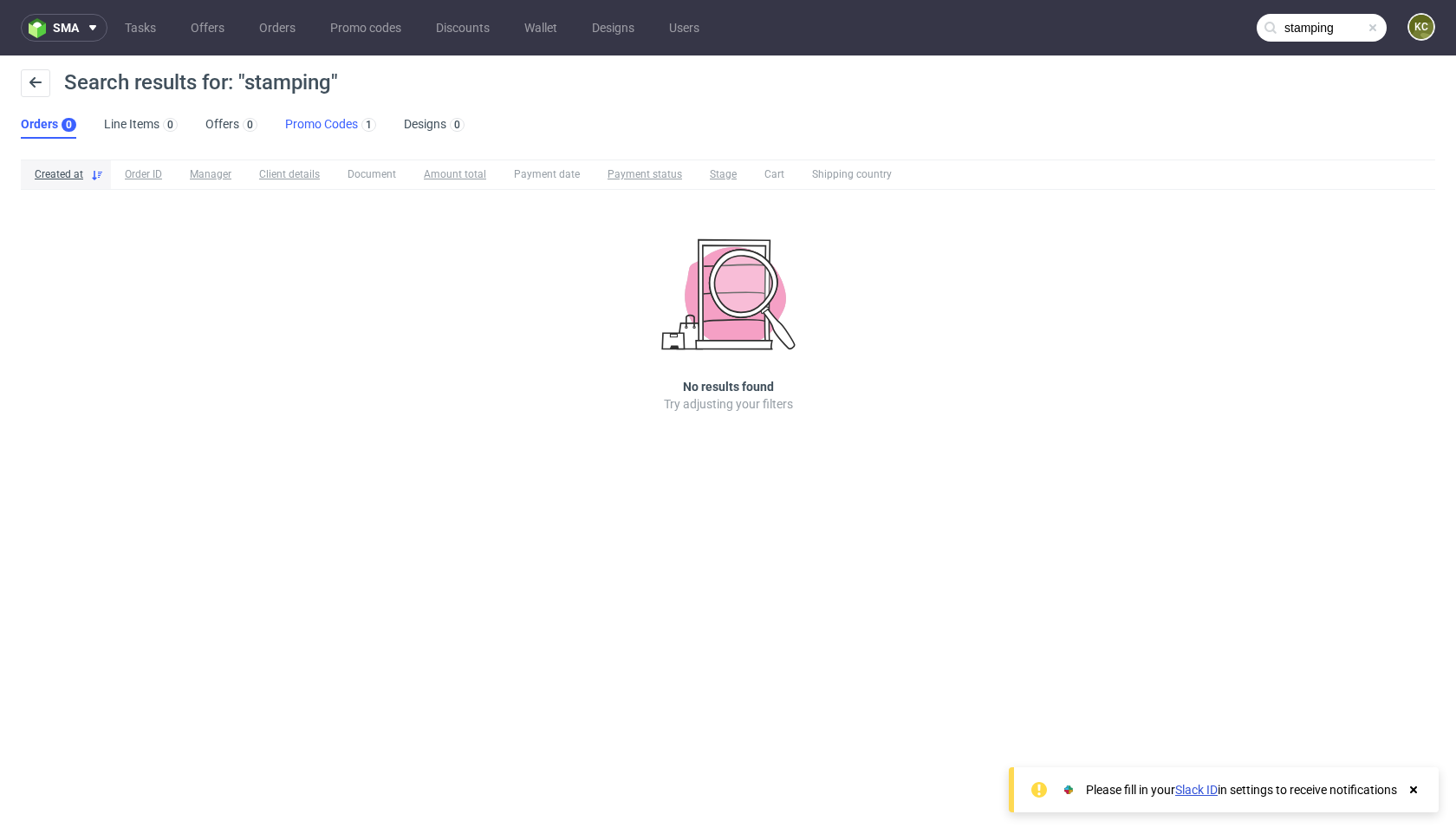
click at [325, 127] on link "Promo Codes 1" at bounding box center [330, 124] width 91 height 28
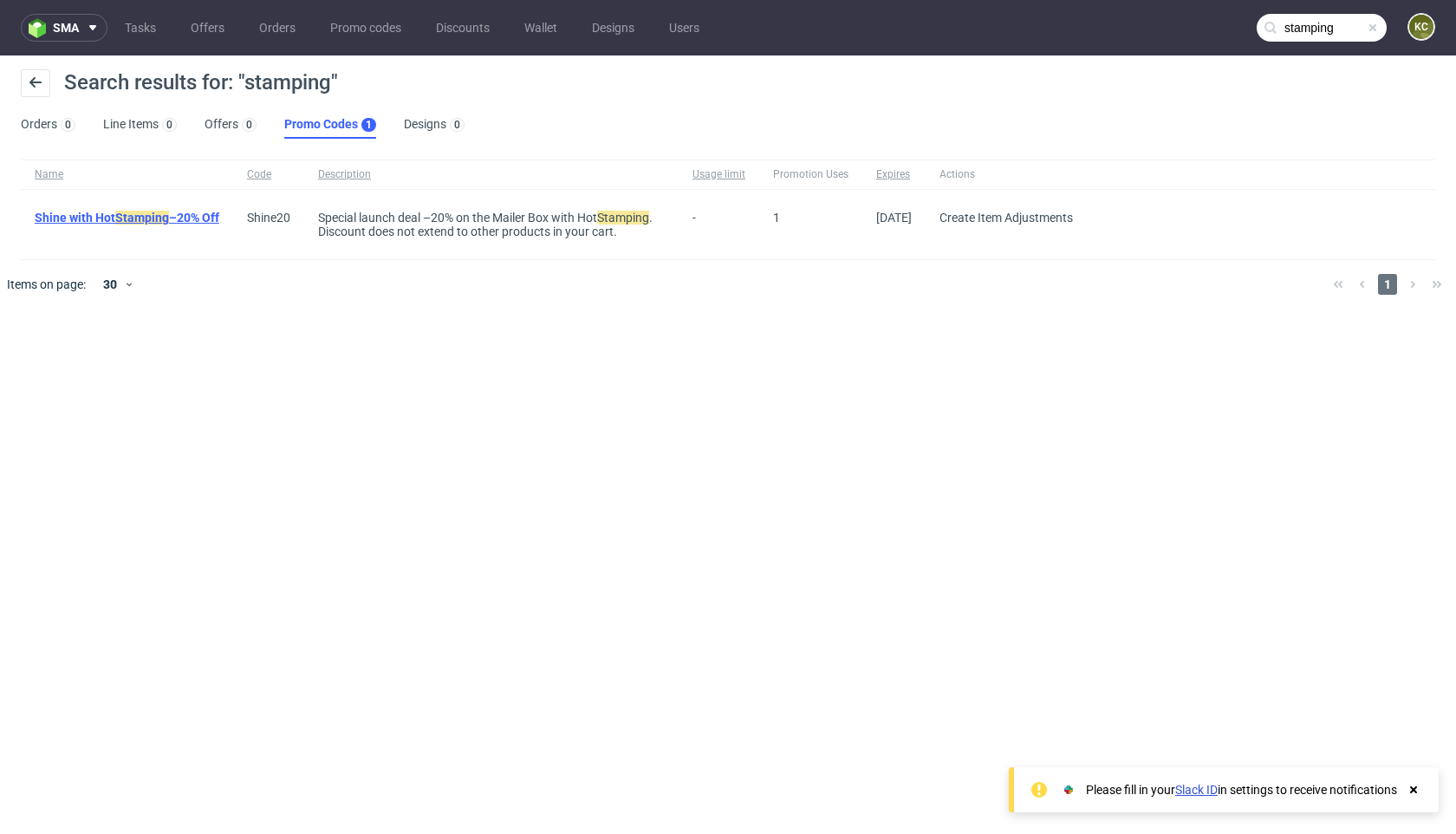
click mark "Stamping"
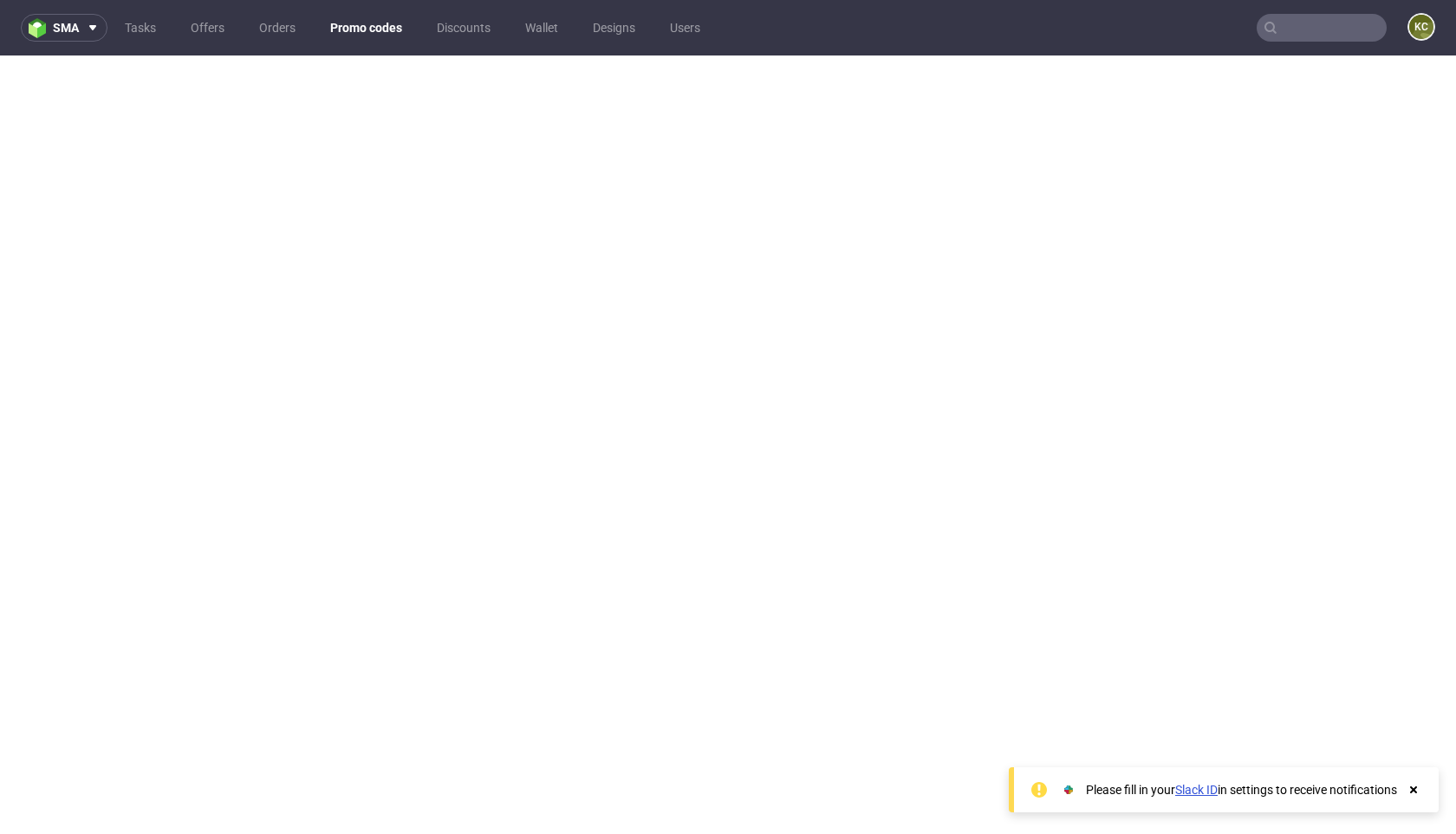
scroll to position [5, 0]
